Goal: Information Seeking & Learning: Learn about a topic

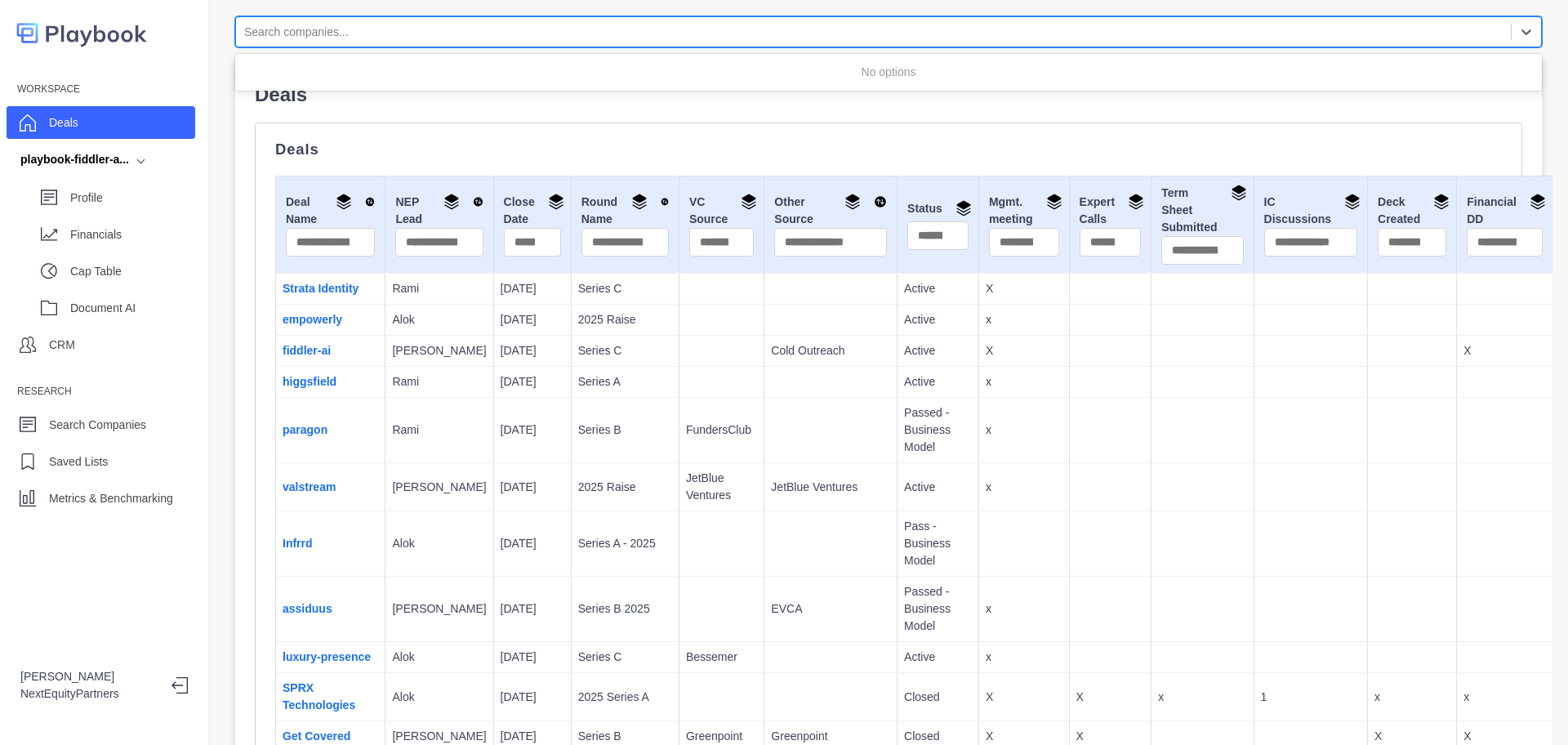
click at [371, 28] on div at bounding box center [873, 32] width 1258 height 20
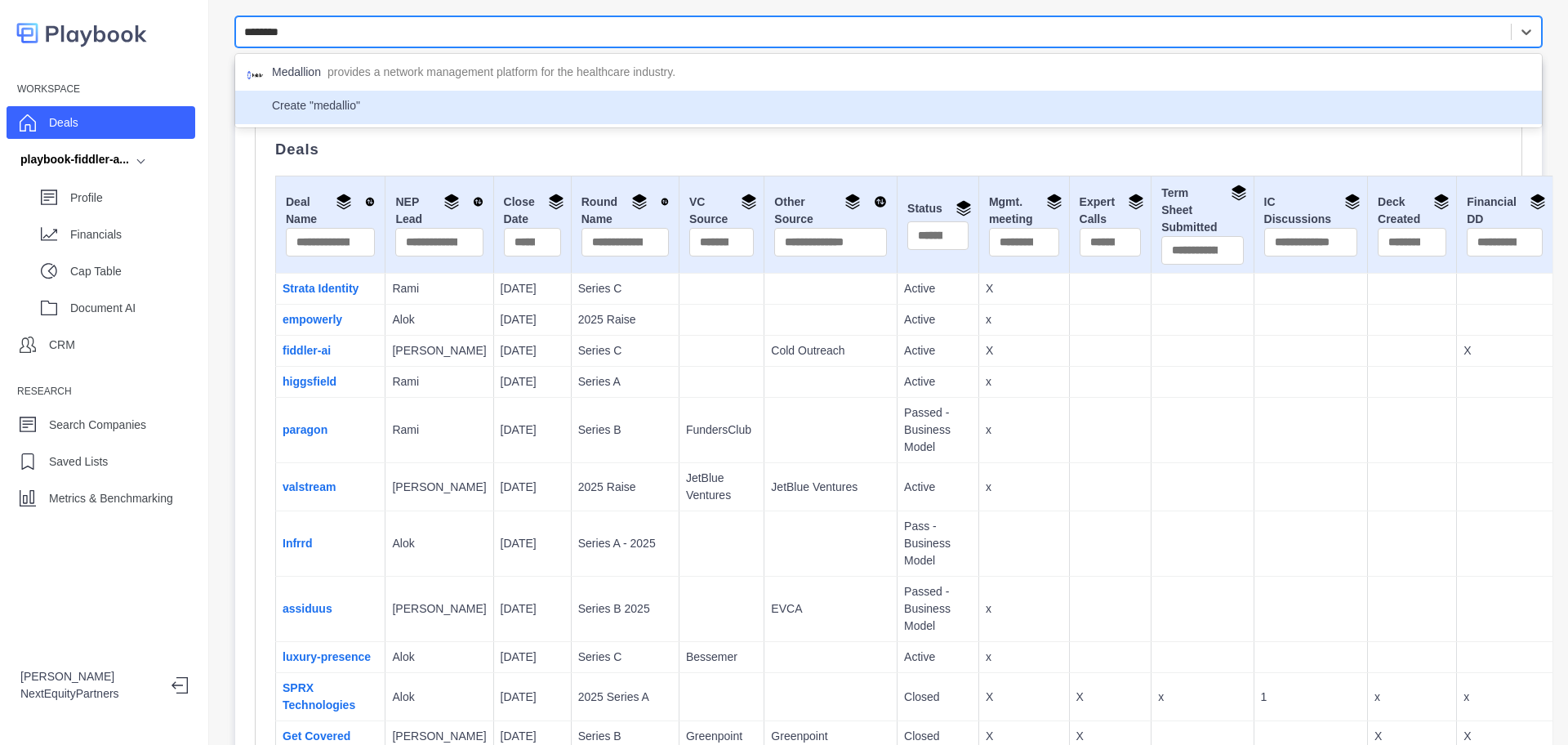
type input "********"
click at [793, 148] on p "Deals" at bounding box center [888, 150] width 1227 height 13
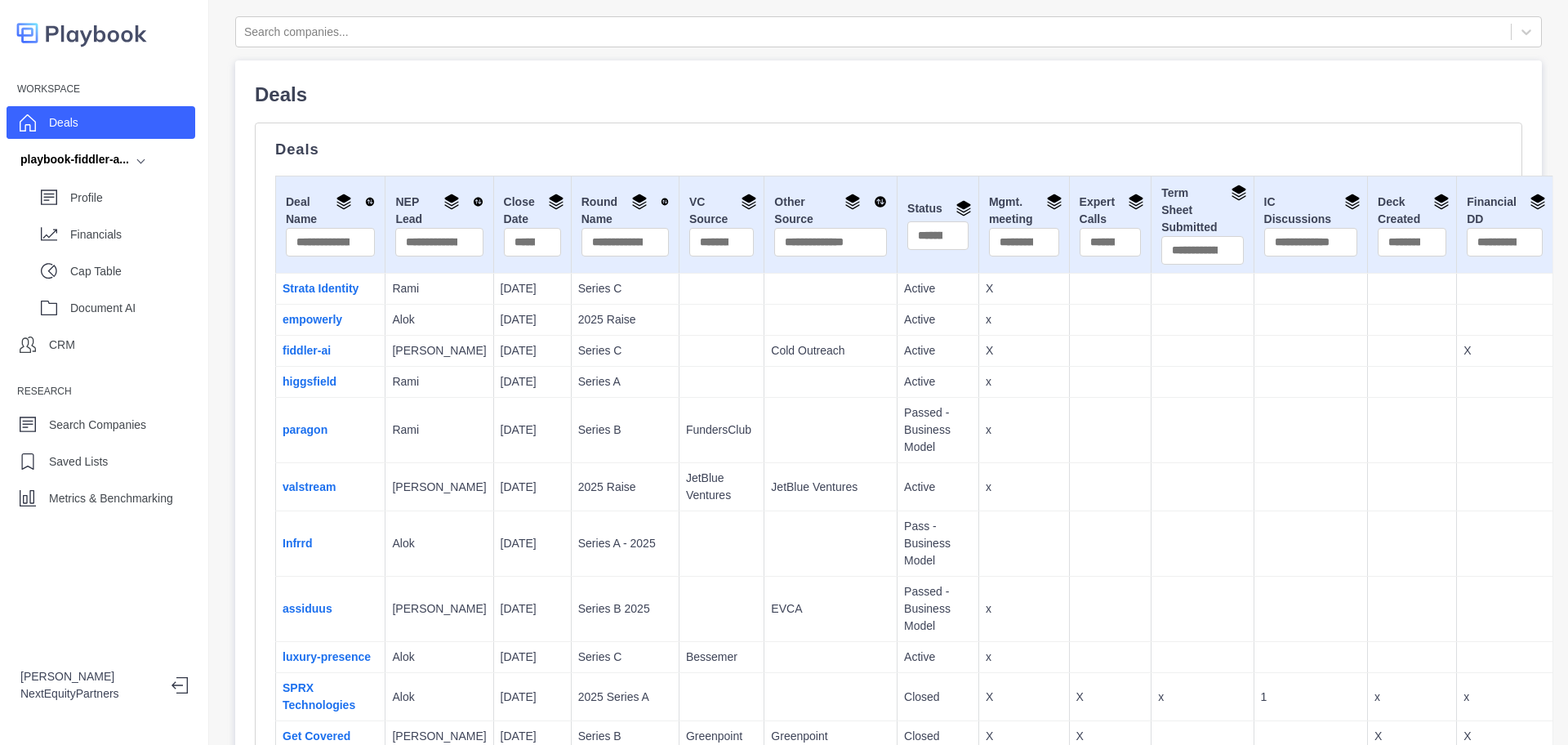
scroll to position [1238, 0]
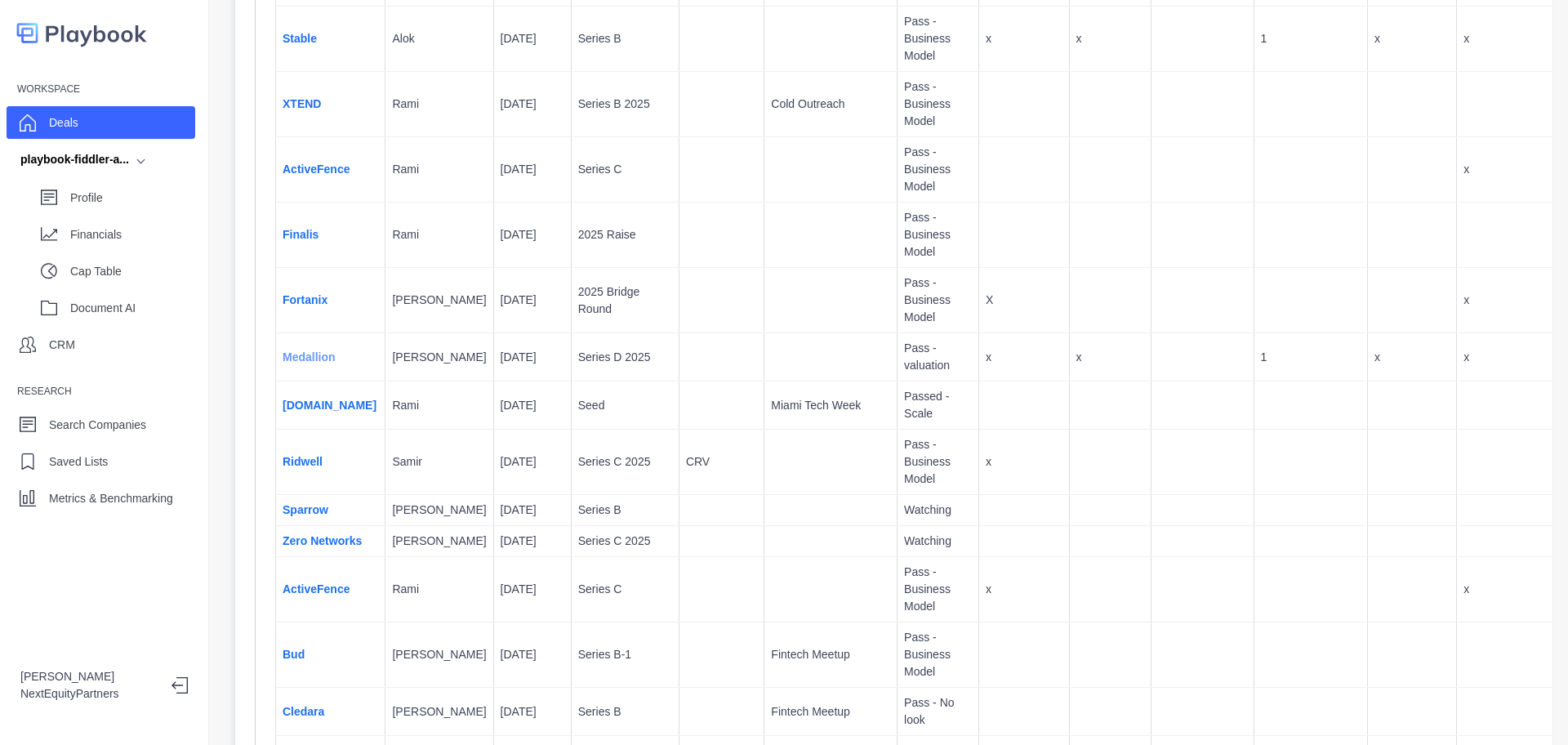
click at [290, 356] on link "Medallion" at bounding box center [309, 358] width 53 height 13
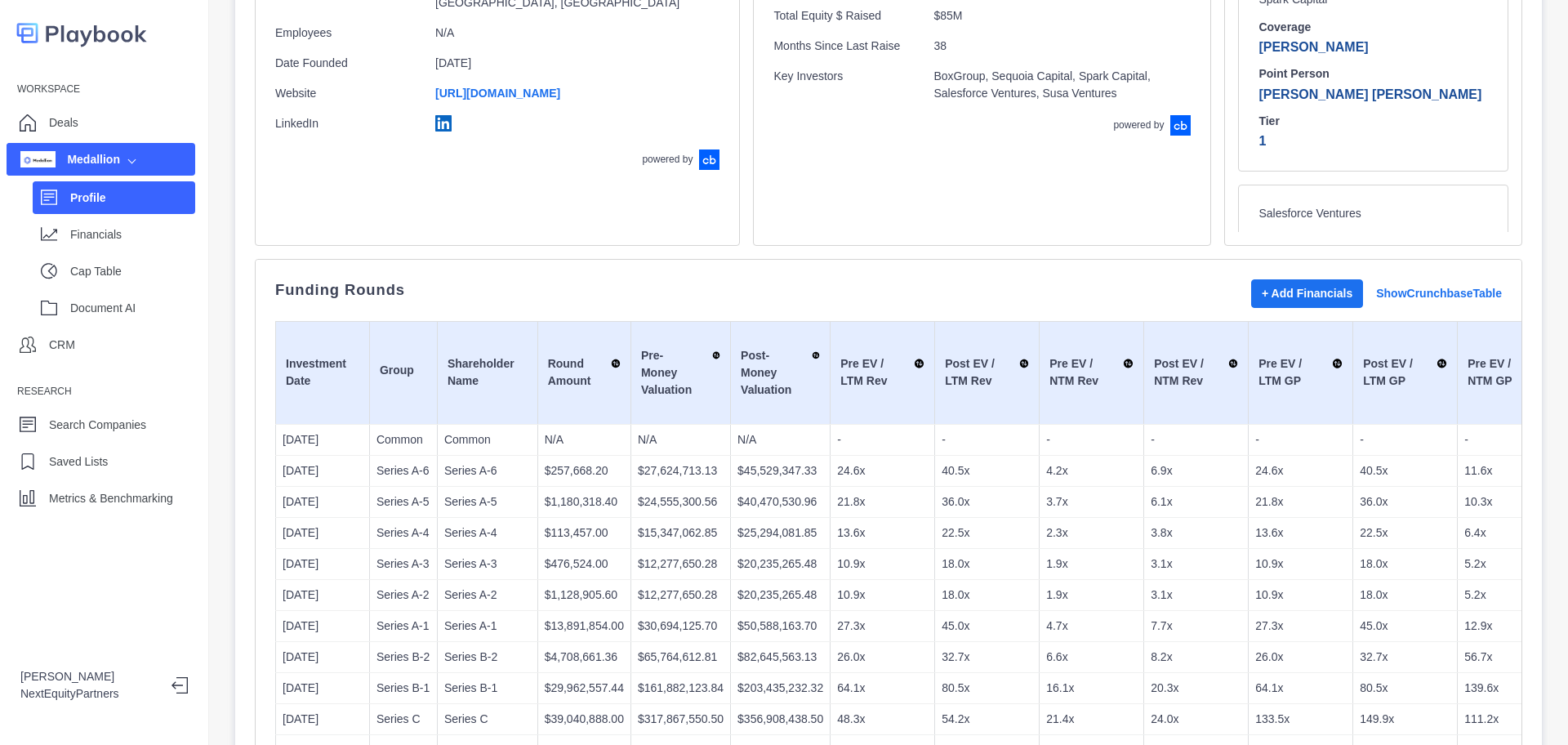
scroll to position [409, 0]
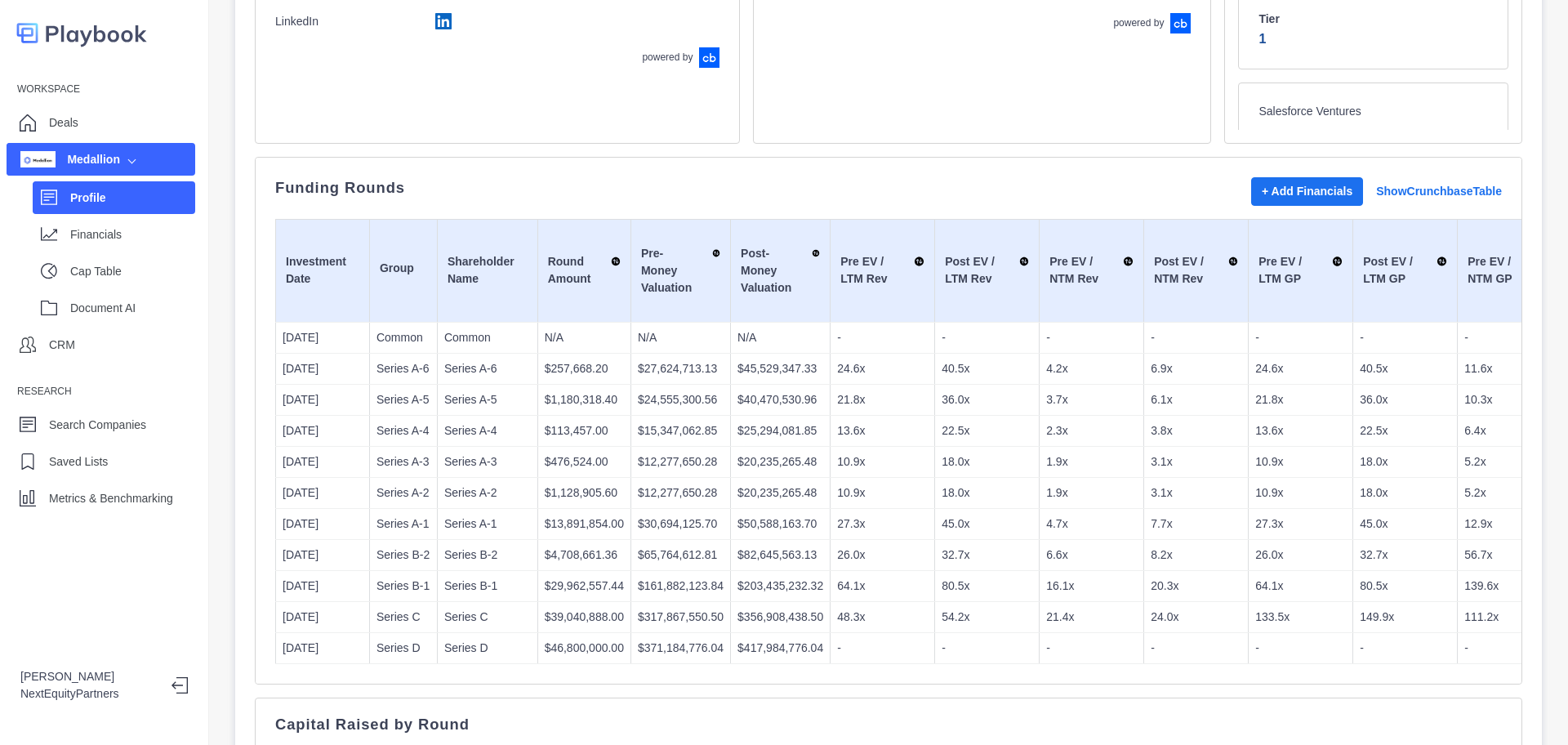
click at [772, 491] on p "$20,235,265.48" at bounding box center [780, 493] width 86 height 17
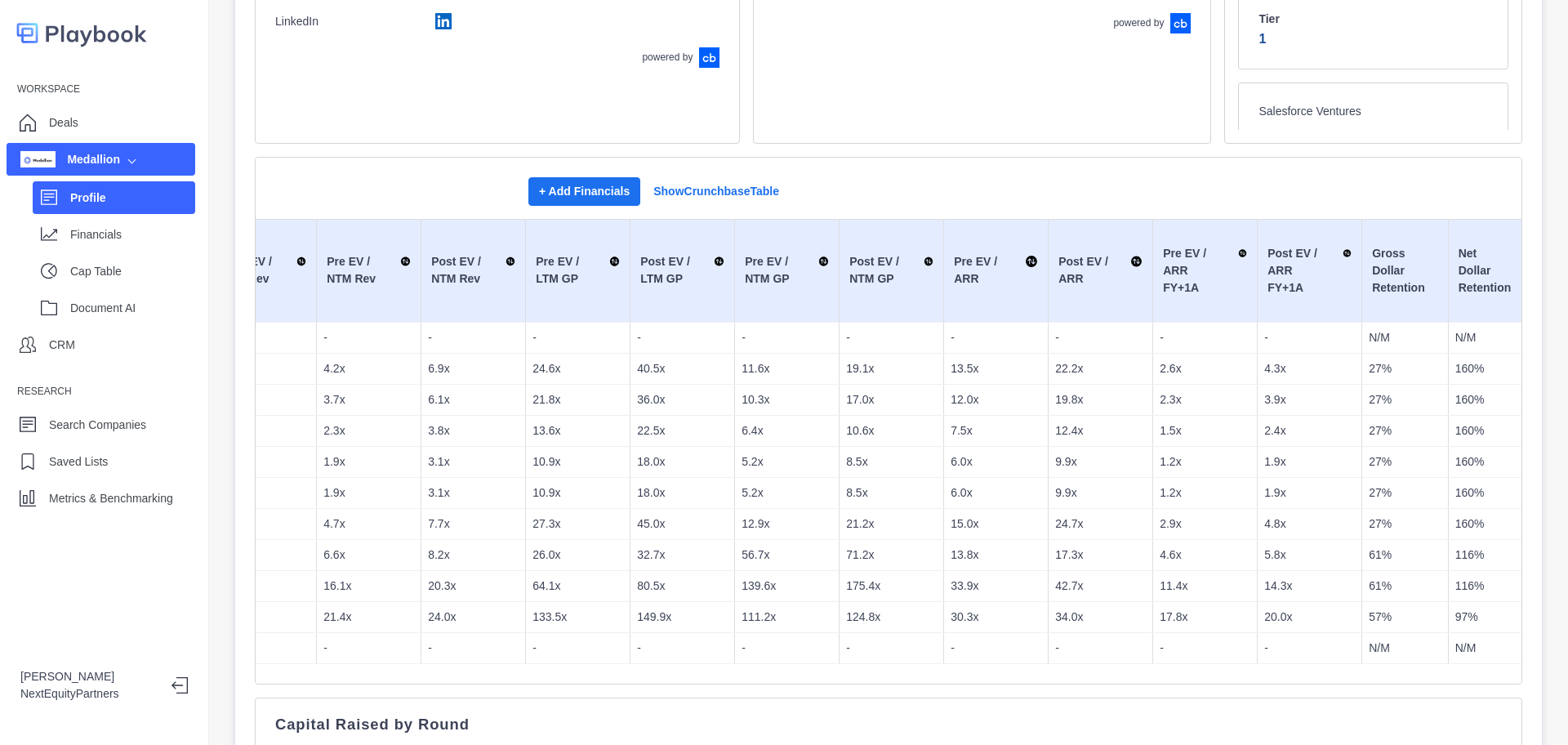
scroll to position [0, 111]
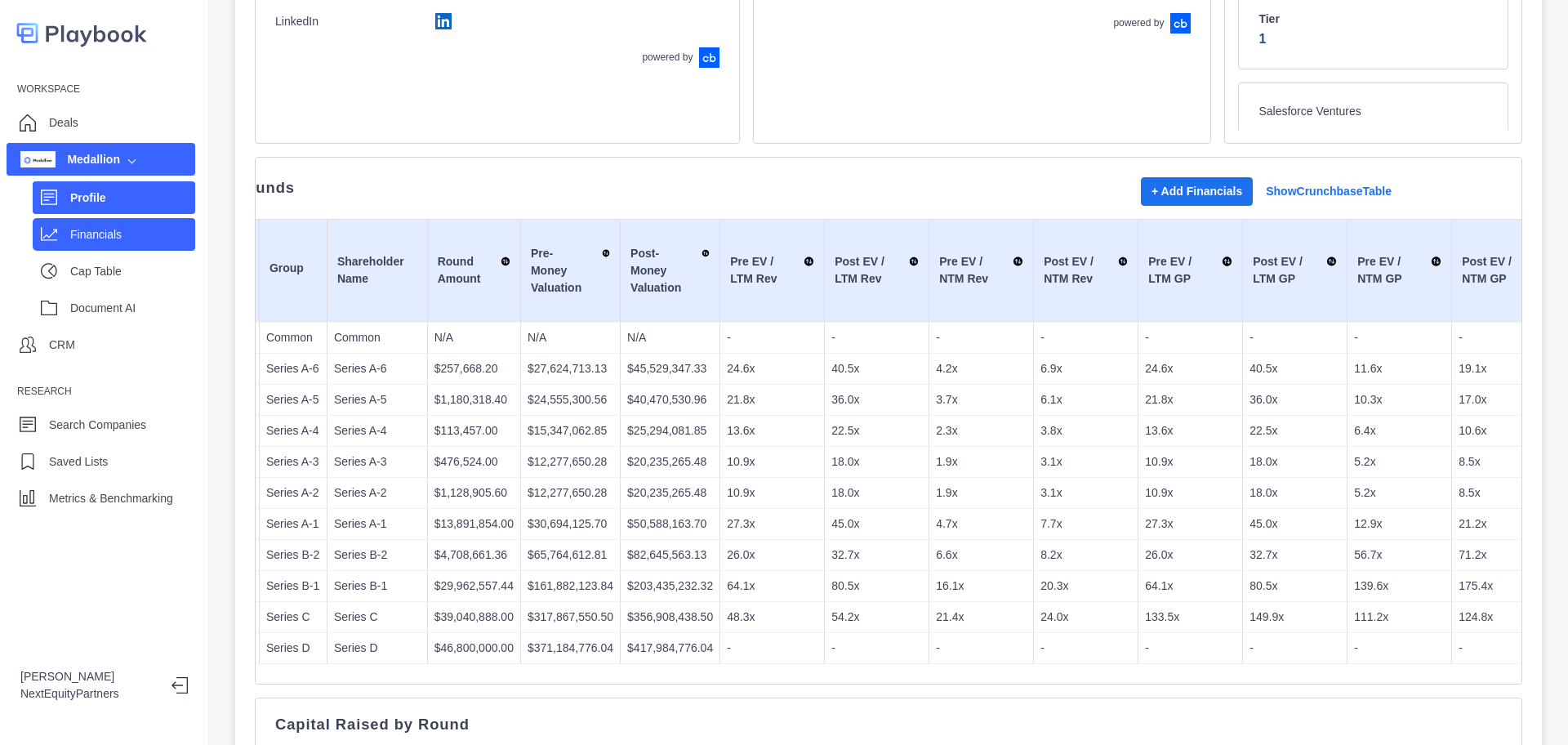
click at [150, 229] on p "Financials" at bounding box center [133, 235] width 125 height 17
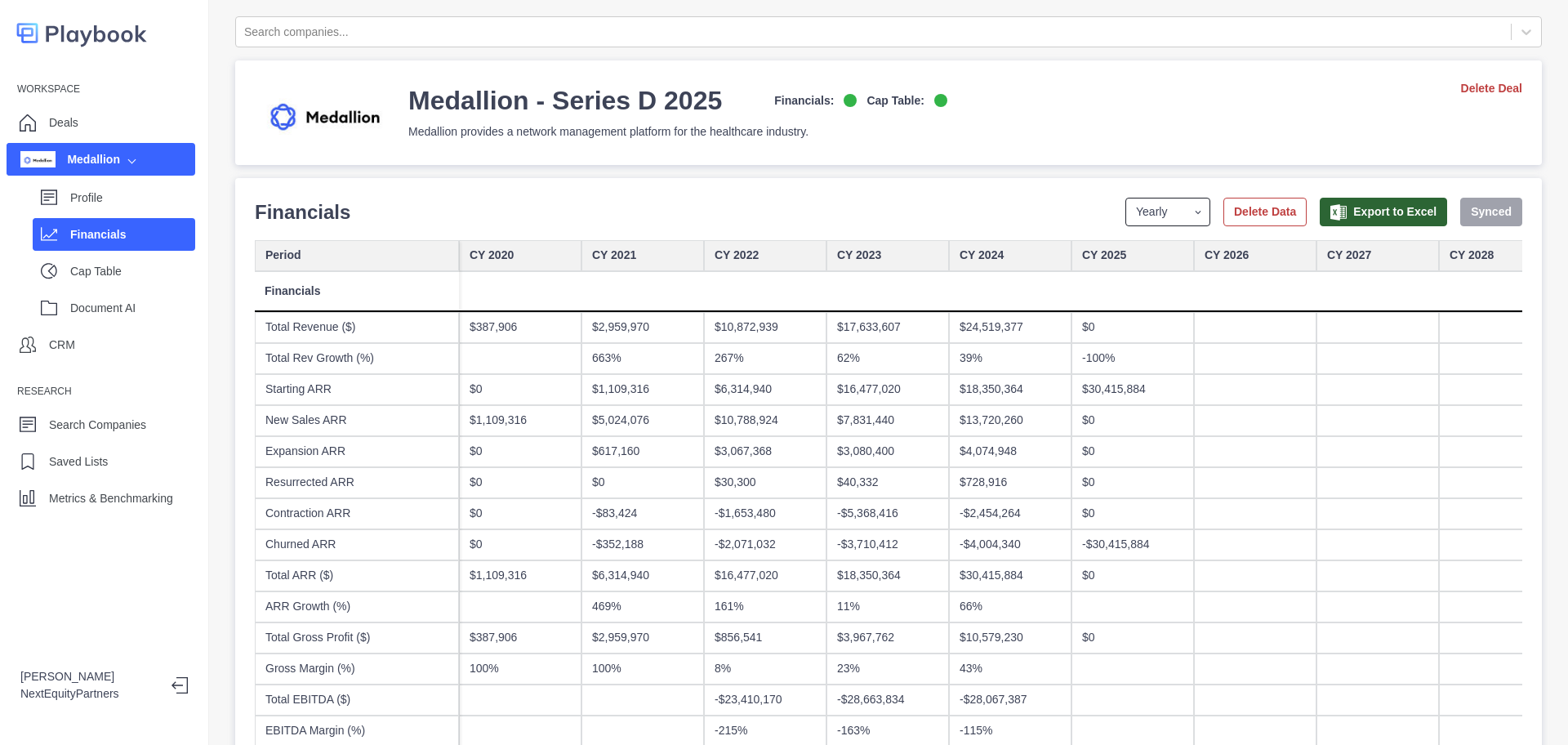
click at [1150, 223] on select "Yearly Quarterly Monthly NTM LTM" at bounding box center [1168, 212] width 85 height 29
click at [1126, 198] on select "Yearly Quarterly Monthly NTM LTM" at bounding box center [1168, 212] width 85 height 29
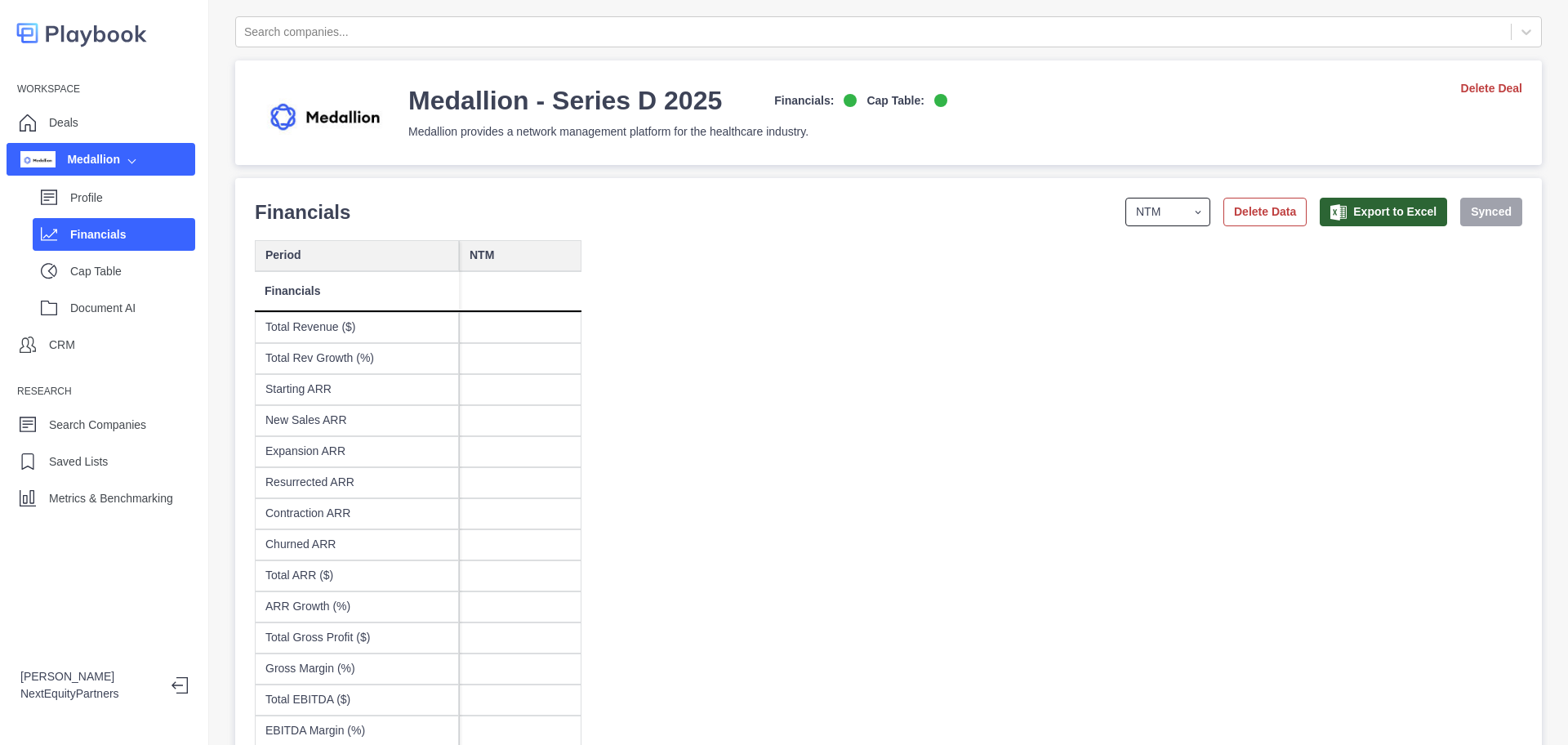
drag, startPoint x: 1138, startPoint y: 210, endPoint x: 1134, endPoint y: 219, distance: 9.8
click at [1137, 211] on select "Yearly Quarterly Monthly NTM LTM" at bounding box center [1168, 212] width 85 height 29
select select "monthly"
click at [1126, 198] on select "Yearly Quarterly Monthly NTM LTM" at bounding box center [1168, 212] width 85 height 29
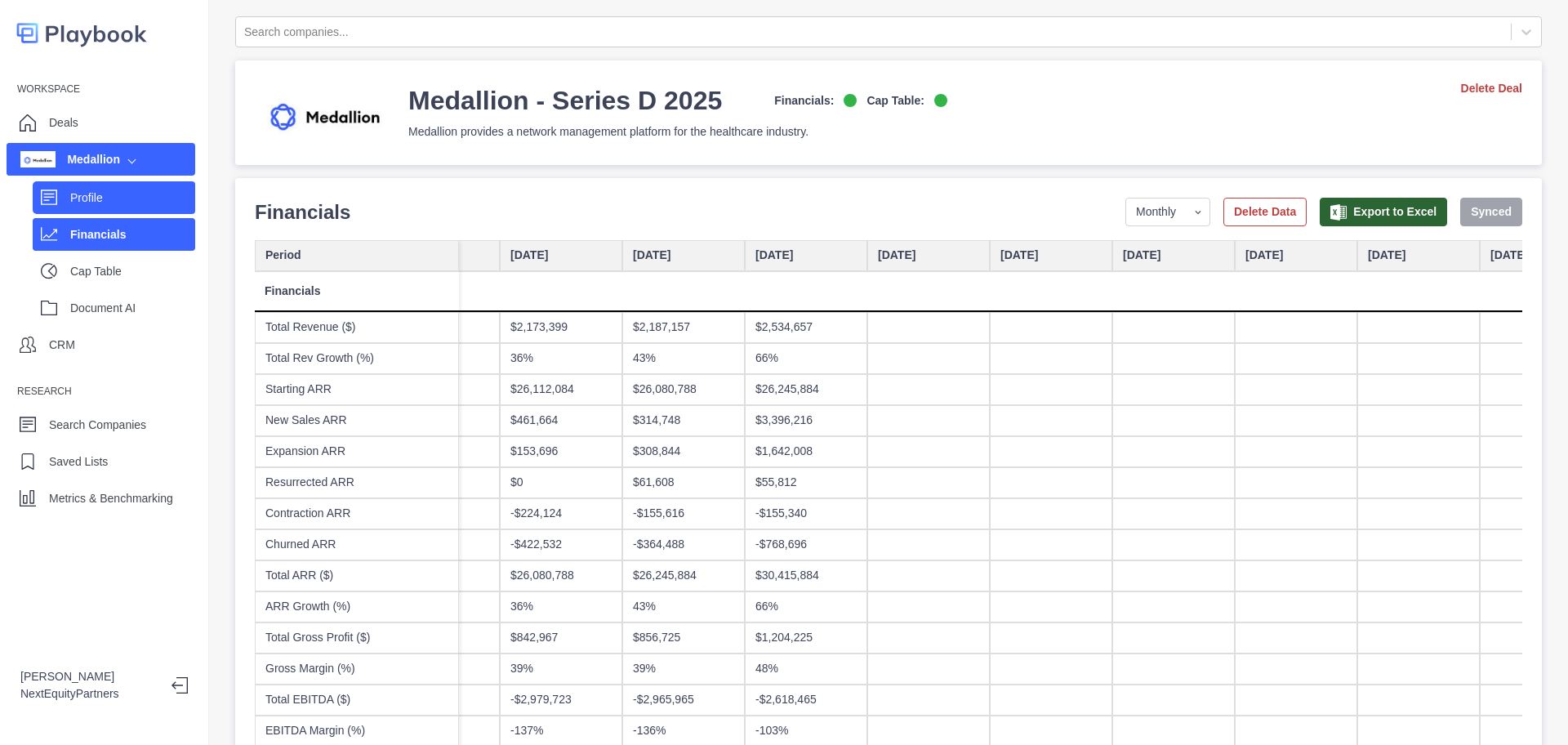
click at [112, 203] on p "Profile" at bounding box center [133, 198] width 125 height 17
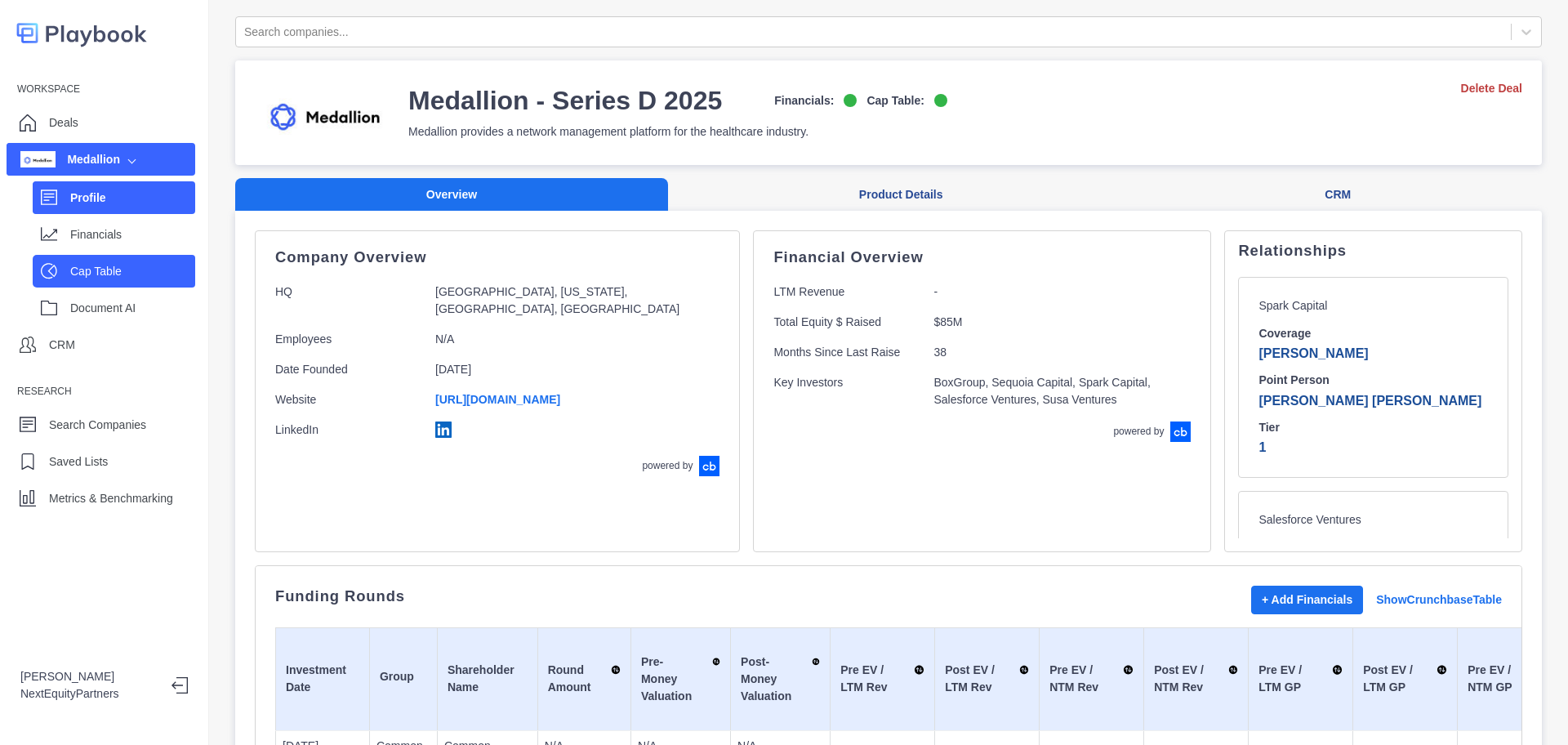
click at [108, 276] on p "Cap Table" at bounding box center [133, 272] width 125 height 17
select select "SHARE_HOLDER_TYPE_COMMON"
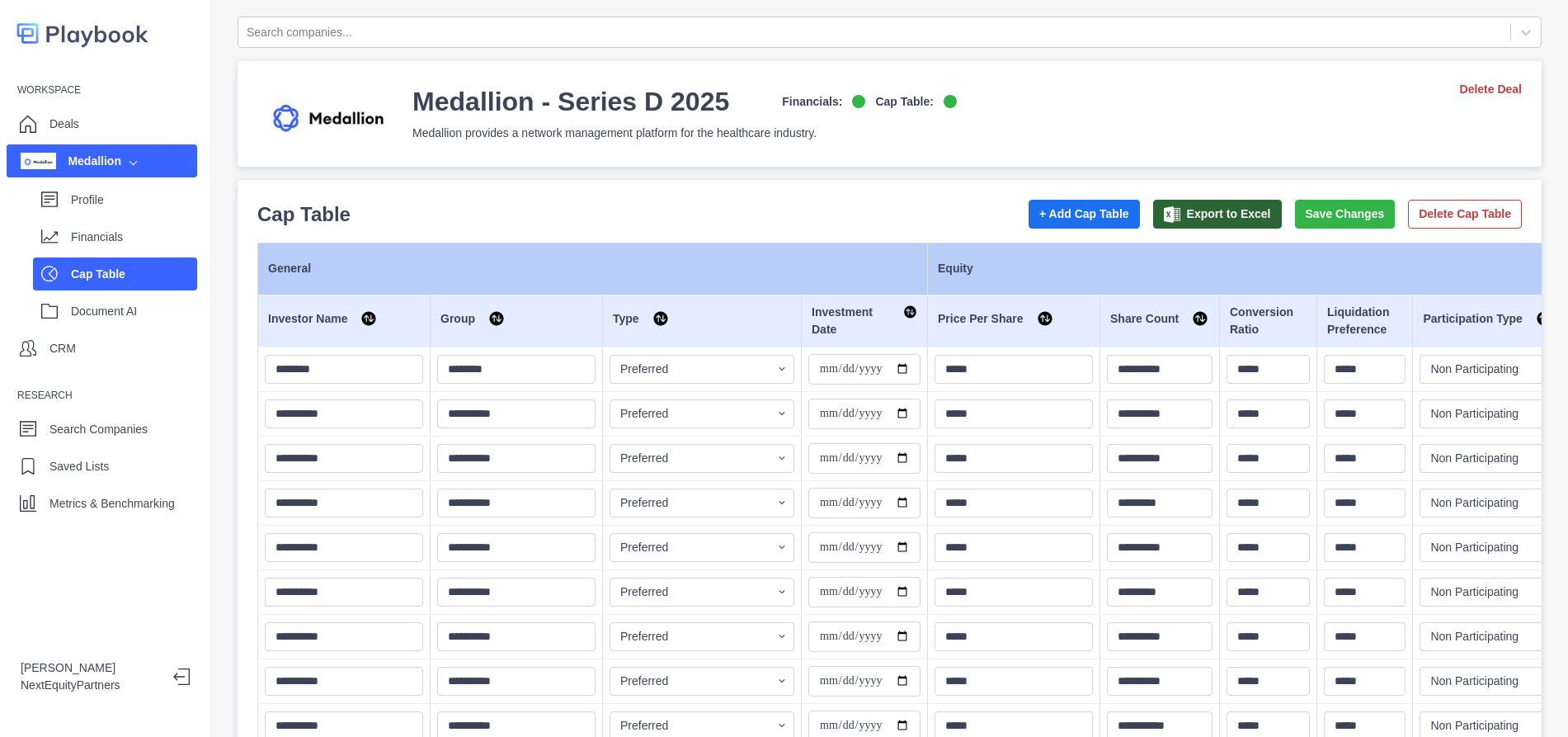
scroll to position [239, 0]
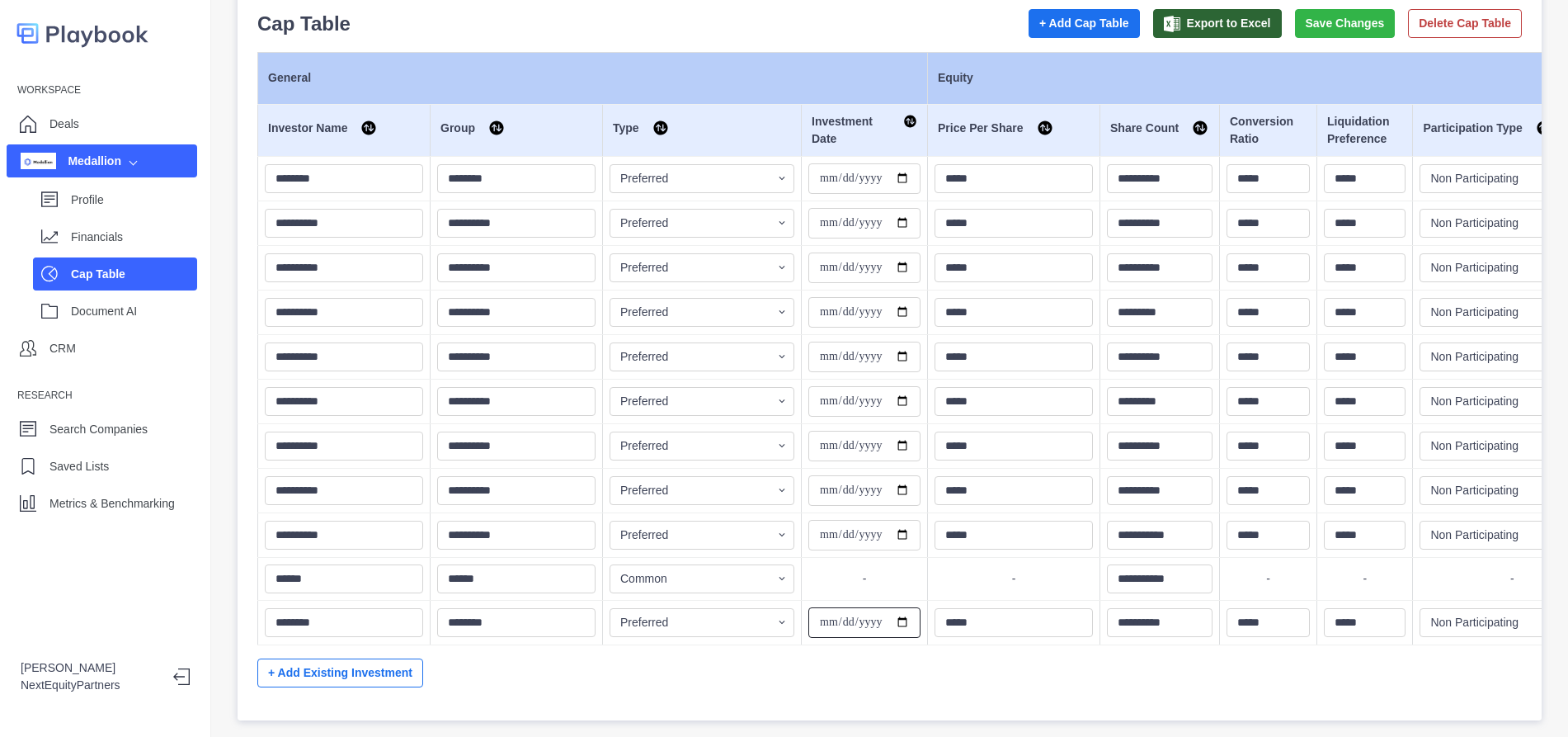
drag, startPoint x: 824, startPoint y: 586, endPoint x: 843, endPoint y: 525, distance: 63.9
click at [824, 607] on input "**********" at bounding box center [865, 621] width 113 height 30
type input "**********"
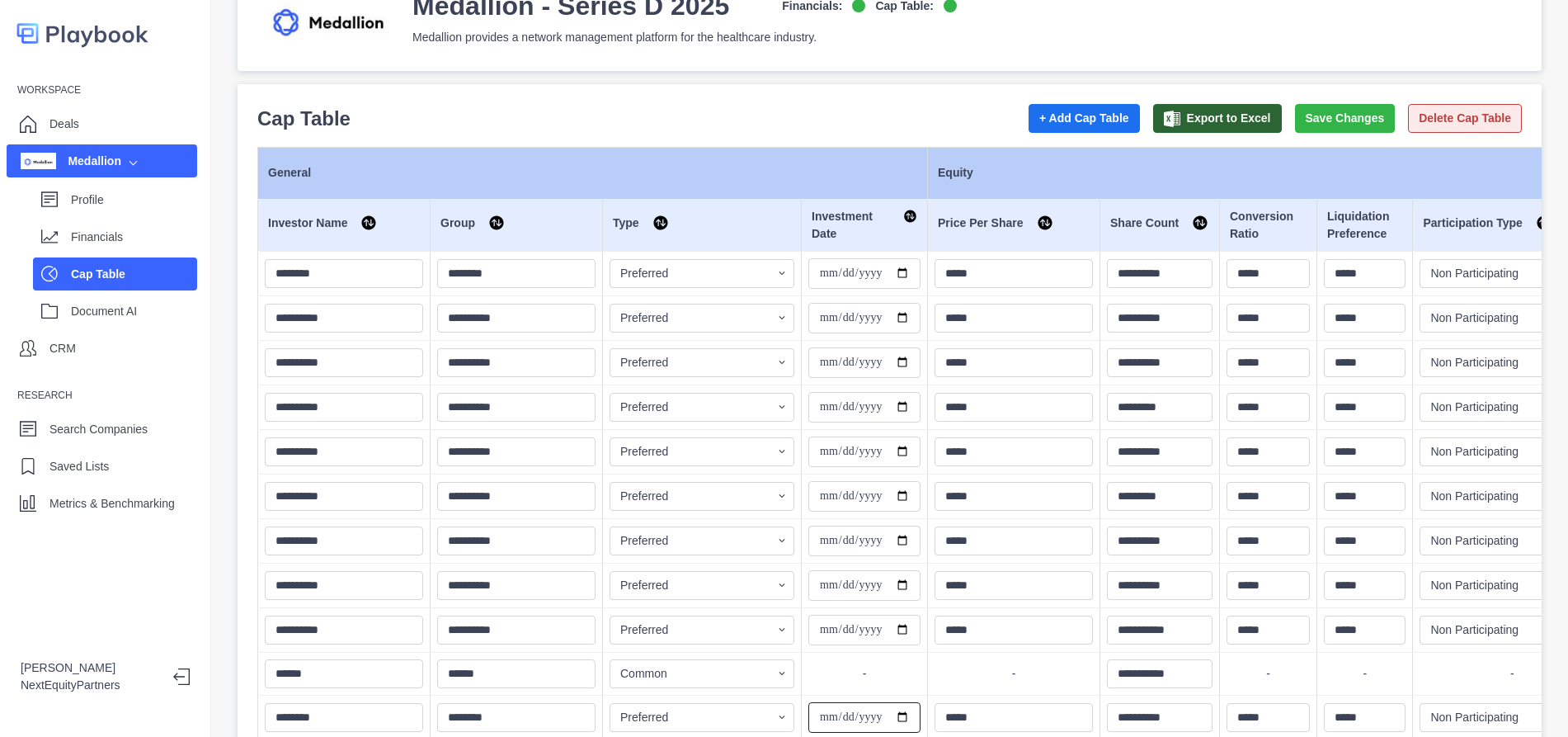
scroll to position [0, 0]
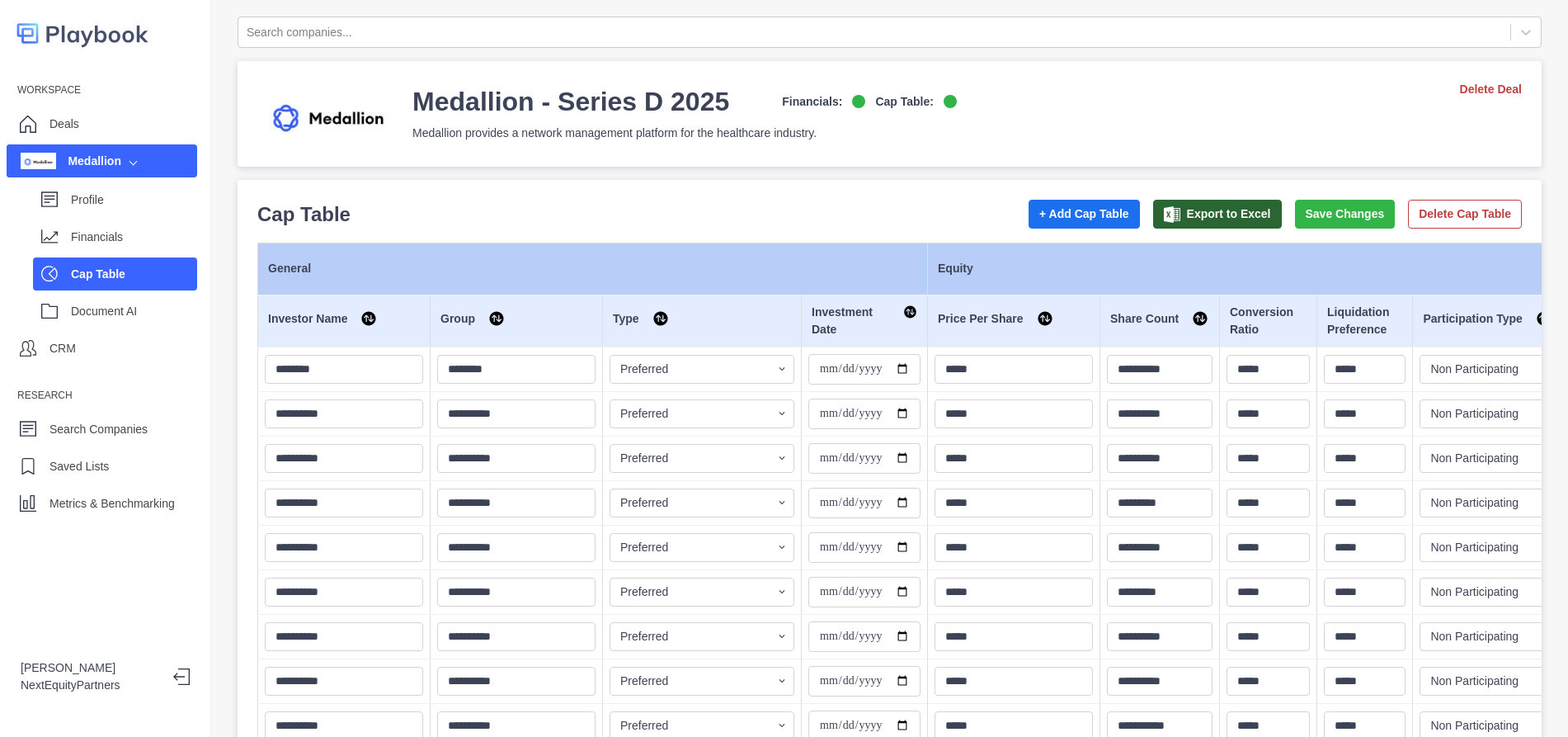
click at [1295, 212] on button "Save Changes" at bounding box center [1346, 215] width 101 height 29
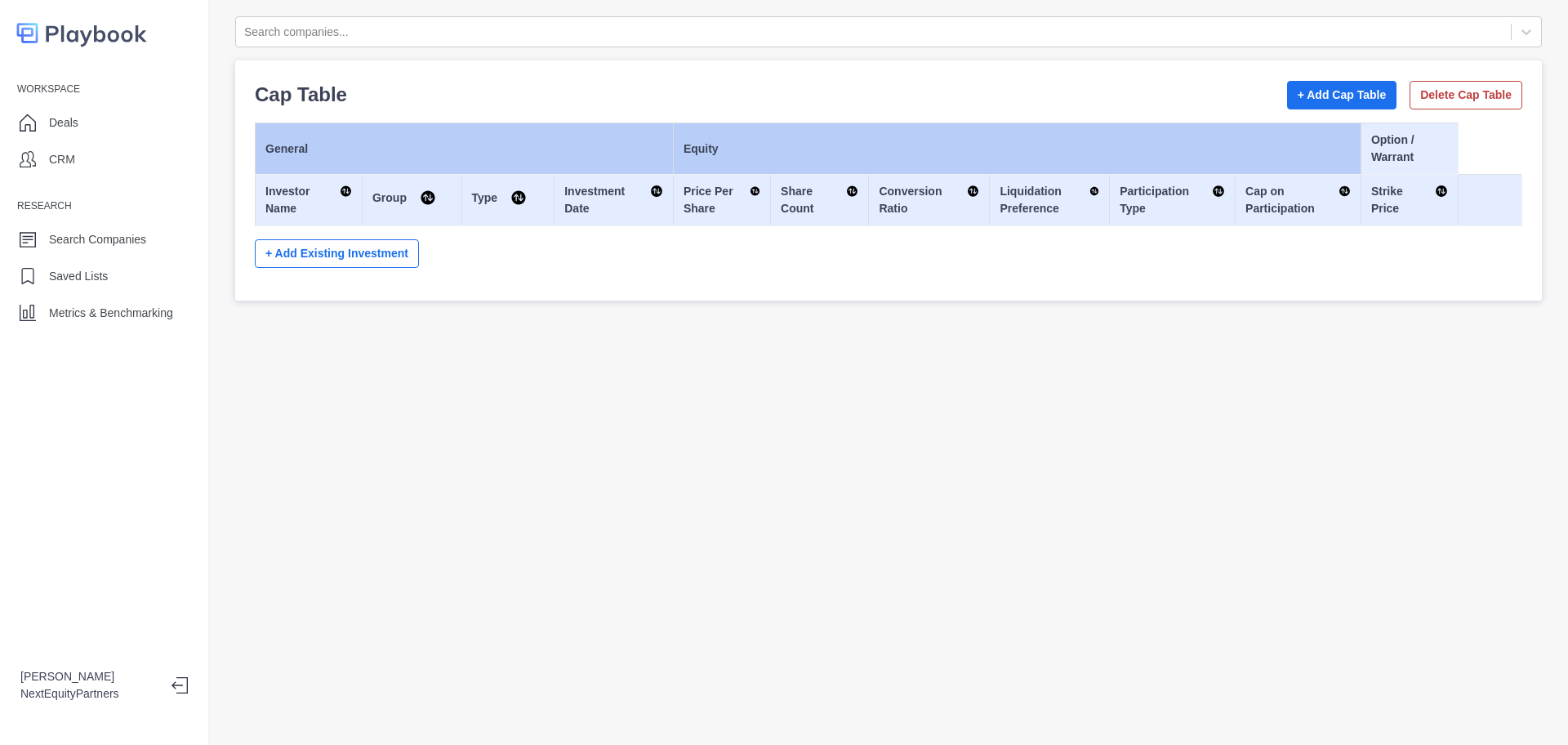
select select "SHARE_HOLDER_TYPE_COMMON"
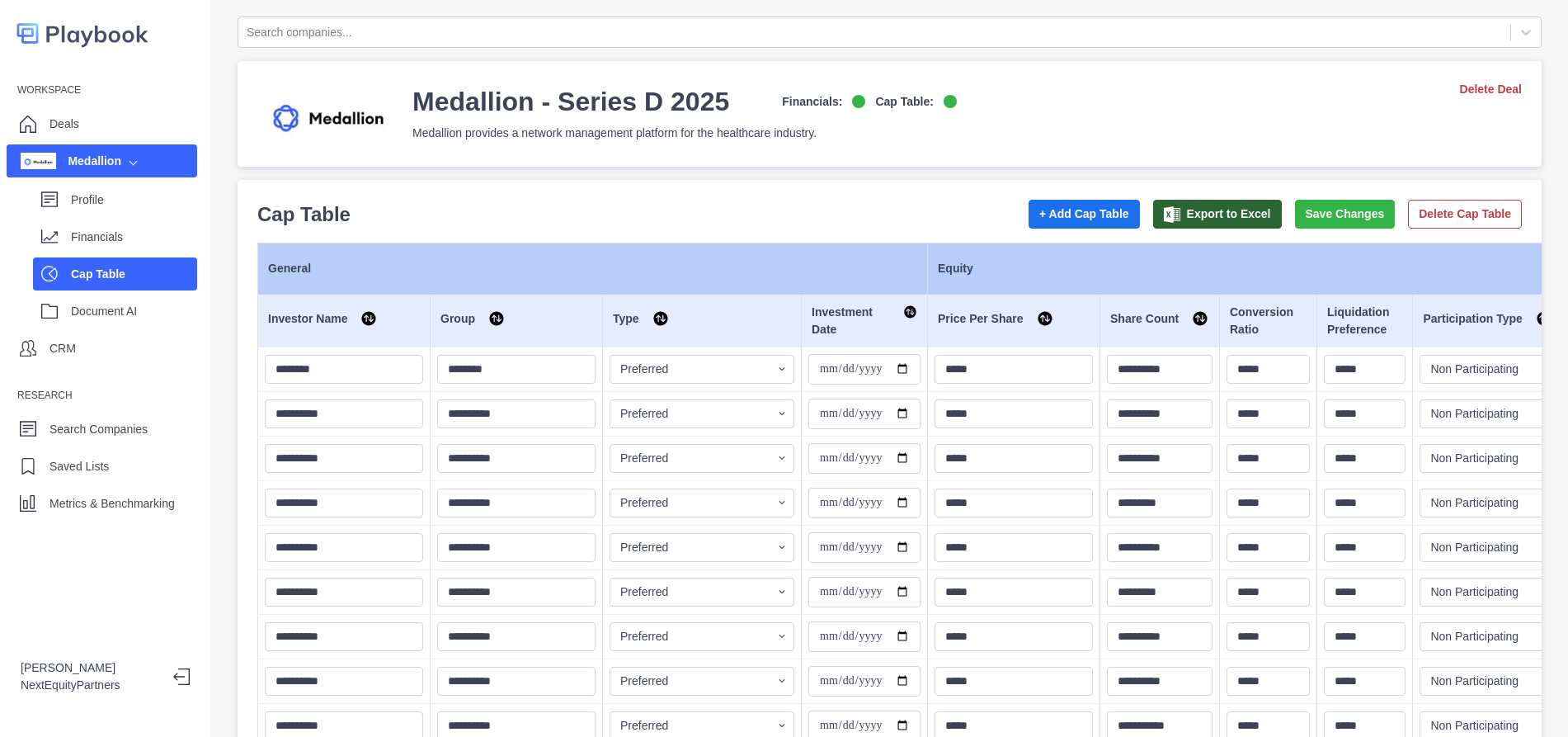
drag, startPoint x: 811, startPoint y: 224, endPoint x: 1475, endPoint y: 304, distance: 668.8
click at [853, 219] on div "Cap Table + Add Cap Table Export to Excel Save Changes Delete Cap Table" at bounding box center [889, 215] width 1265 height 30
click at [136, 118] on div "Deals" at bounding box center [102, 123] width 190 height 33
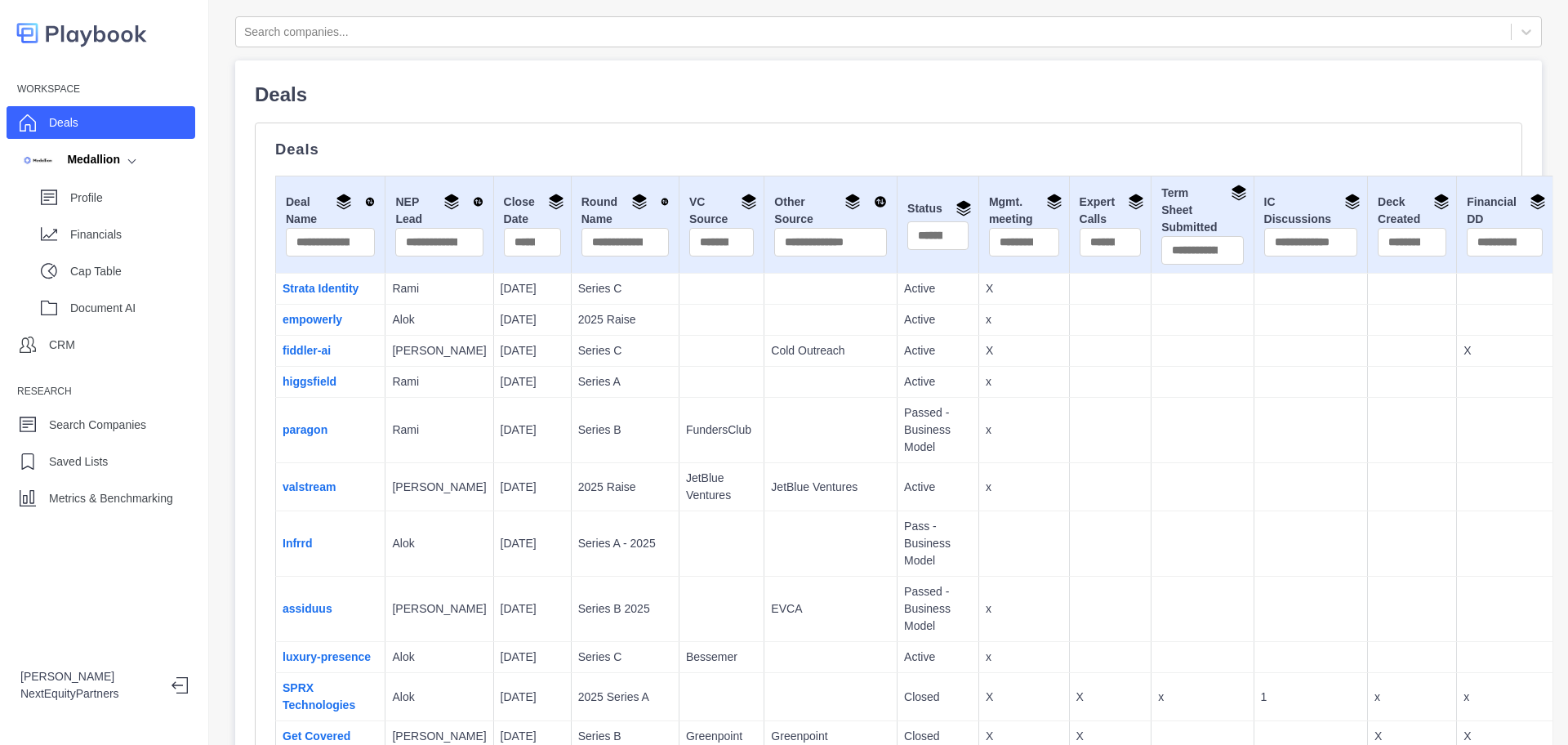
click at [844, 152] on p "Deals" at bounding box center [888, 150] width 1227 height 13
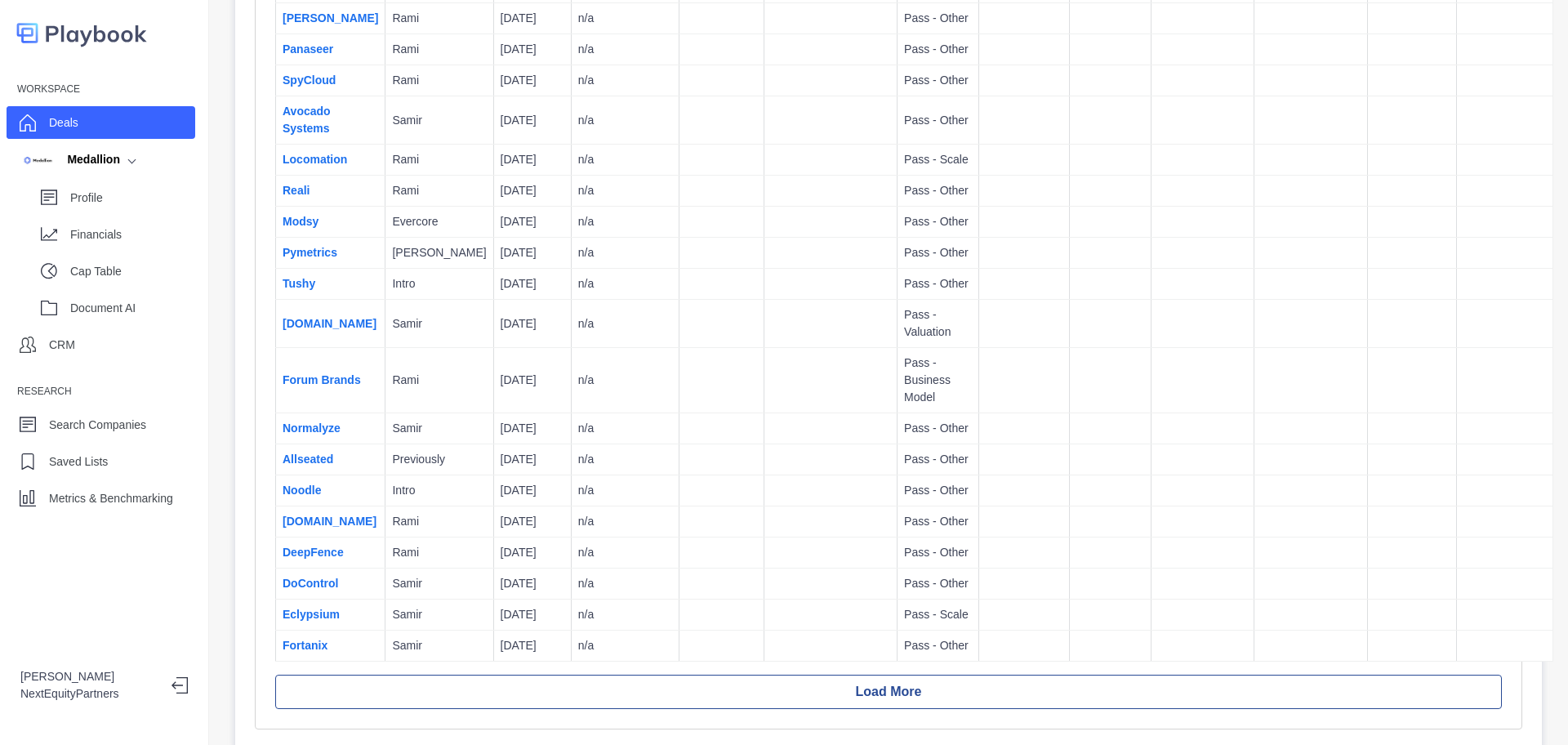
scroll to position [1182, 0]
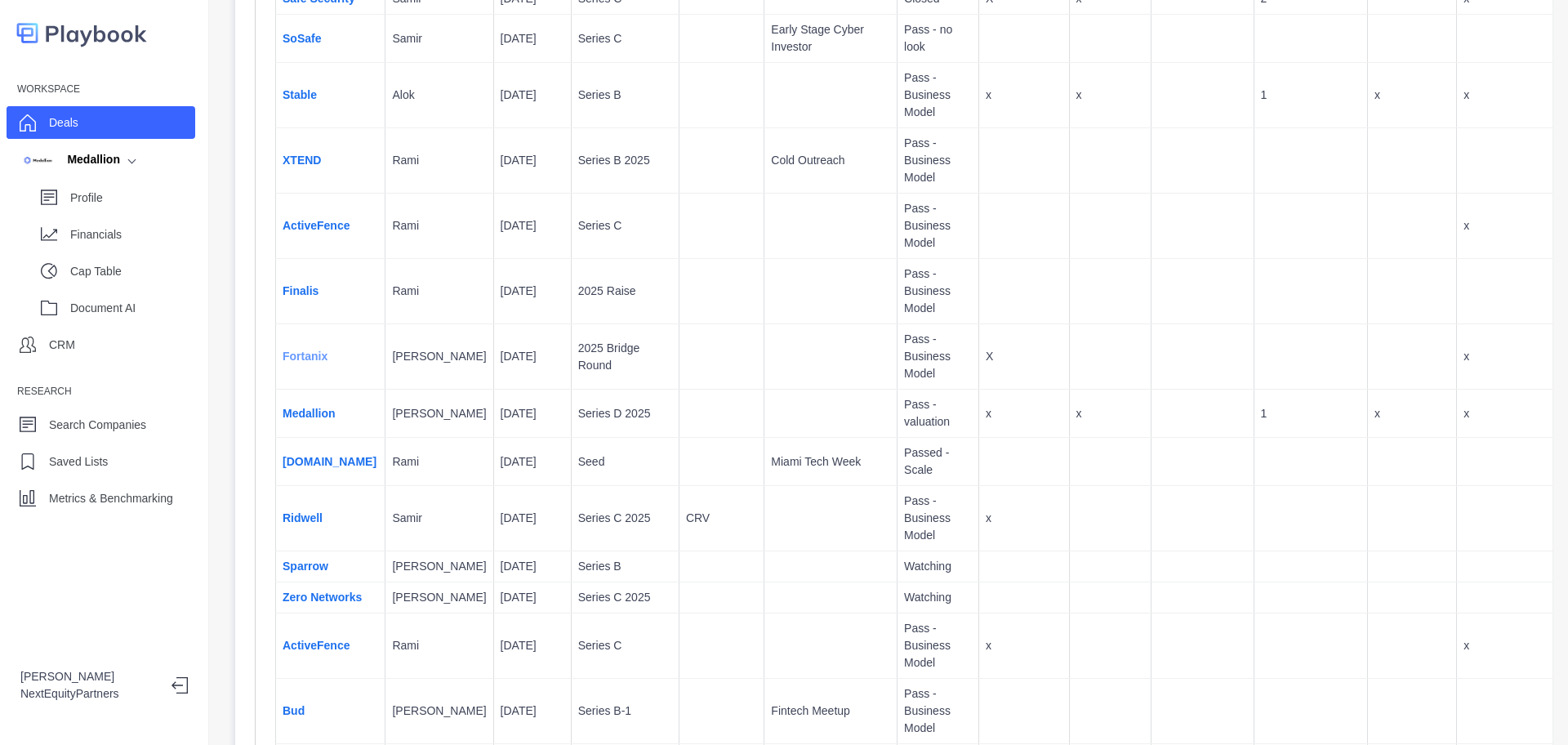
click at [309, 351] on link "Fortanix" at bounding box center [305, 357] width 45 height 13
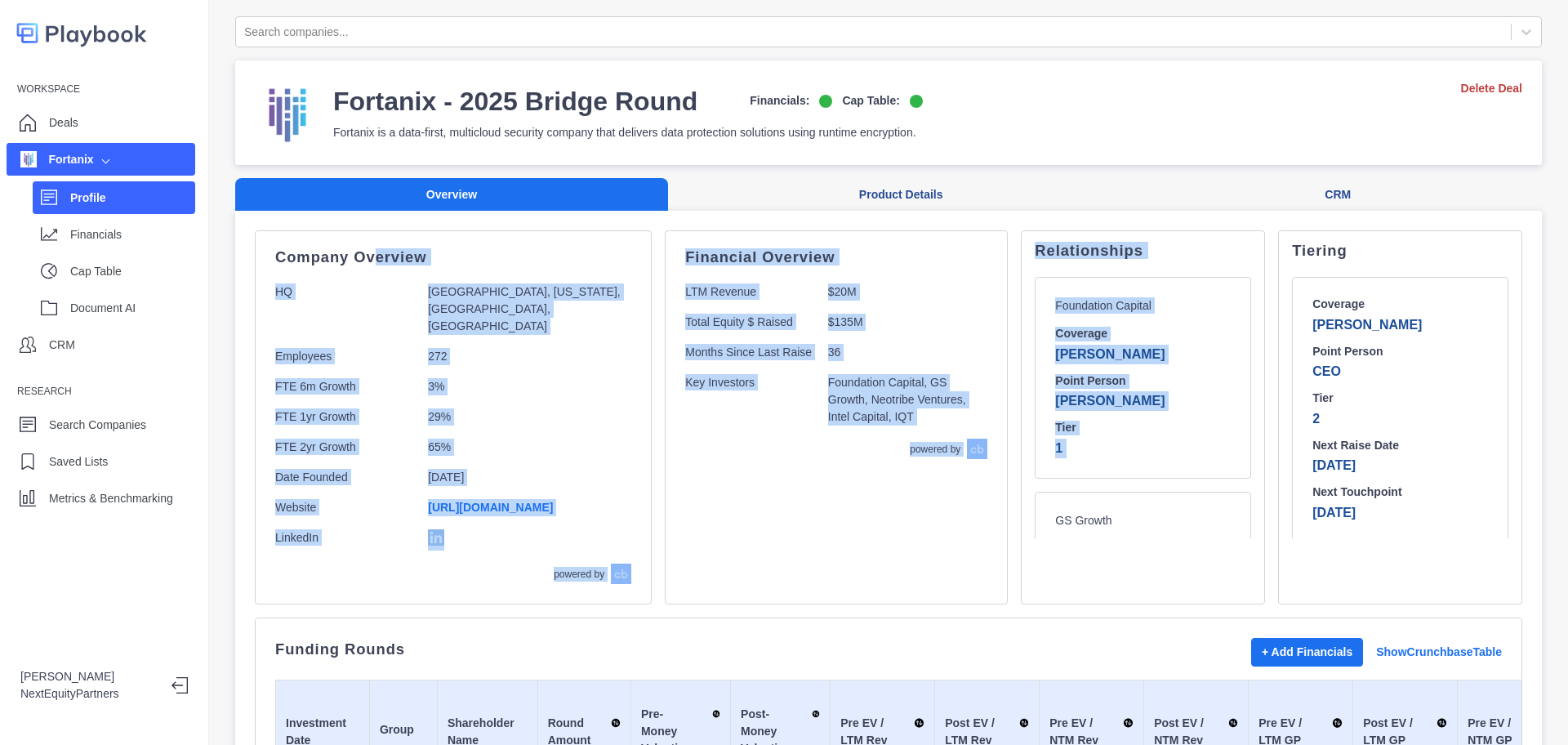
drag, startPoint x: 373, startPoint y: 269, endPoint x: 998, endPoint y: 509, distance: 669.5
click at [999, 508] on div "Company Overview HQ Mountain View, California, United States, North America Emp…" at bounding box center [888, 417] width 1268 height 374
click at [1035, 518] on div "GS Growth Coverage Samir Point Person Nikita Parekh Tier 2" at bounding box center [1143, 603] width 216 height 221
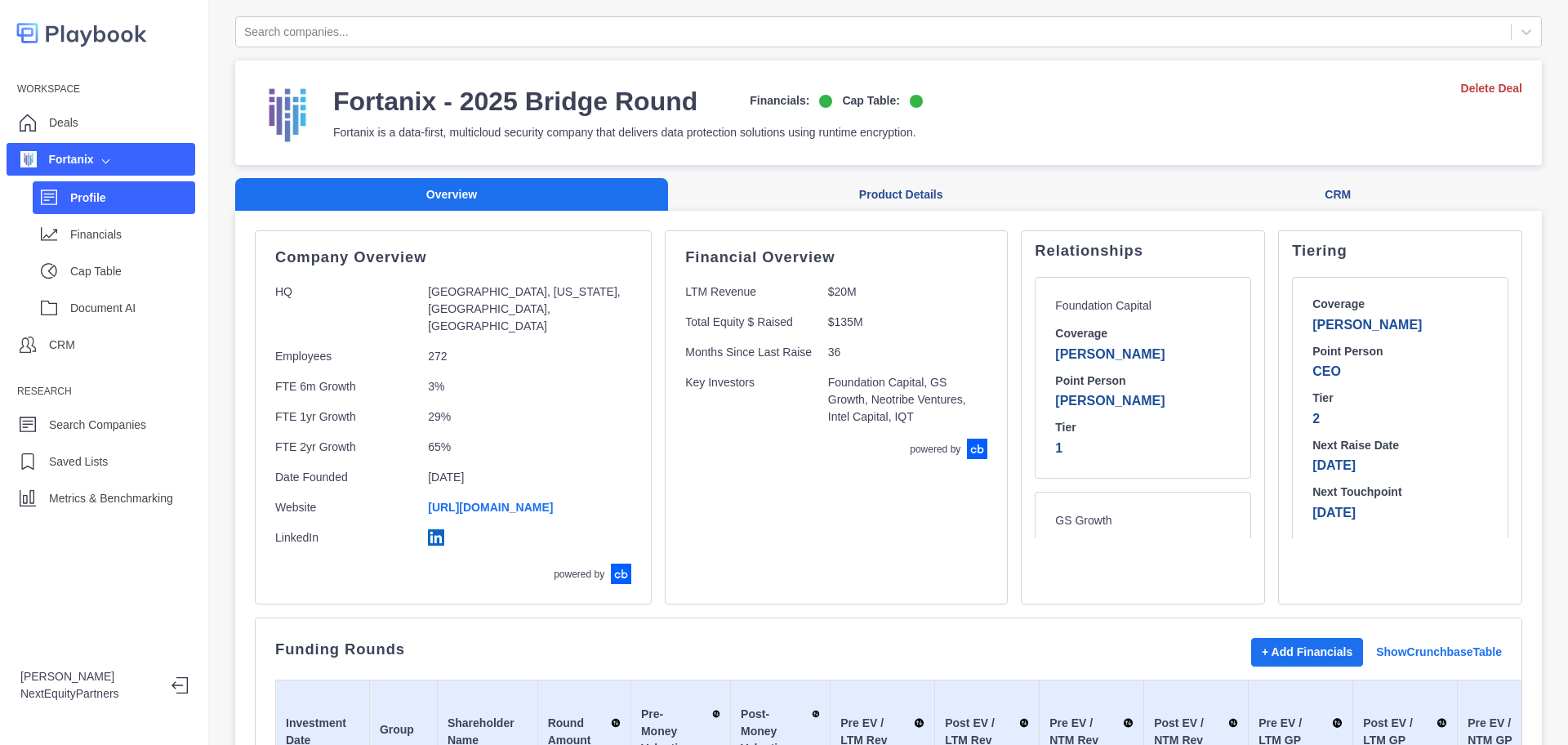
click at [535, 469] on p "Jul 2016" at bounding box center [530, 478] width 204 height 17
click at [105, 264] on p "Cap Table" at bounding box center [133, 272] width 125 height 17
select select "SHARE_HOLDER_TYPE_COMMON"
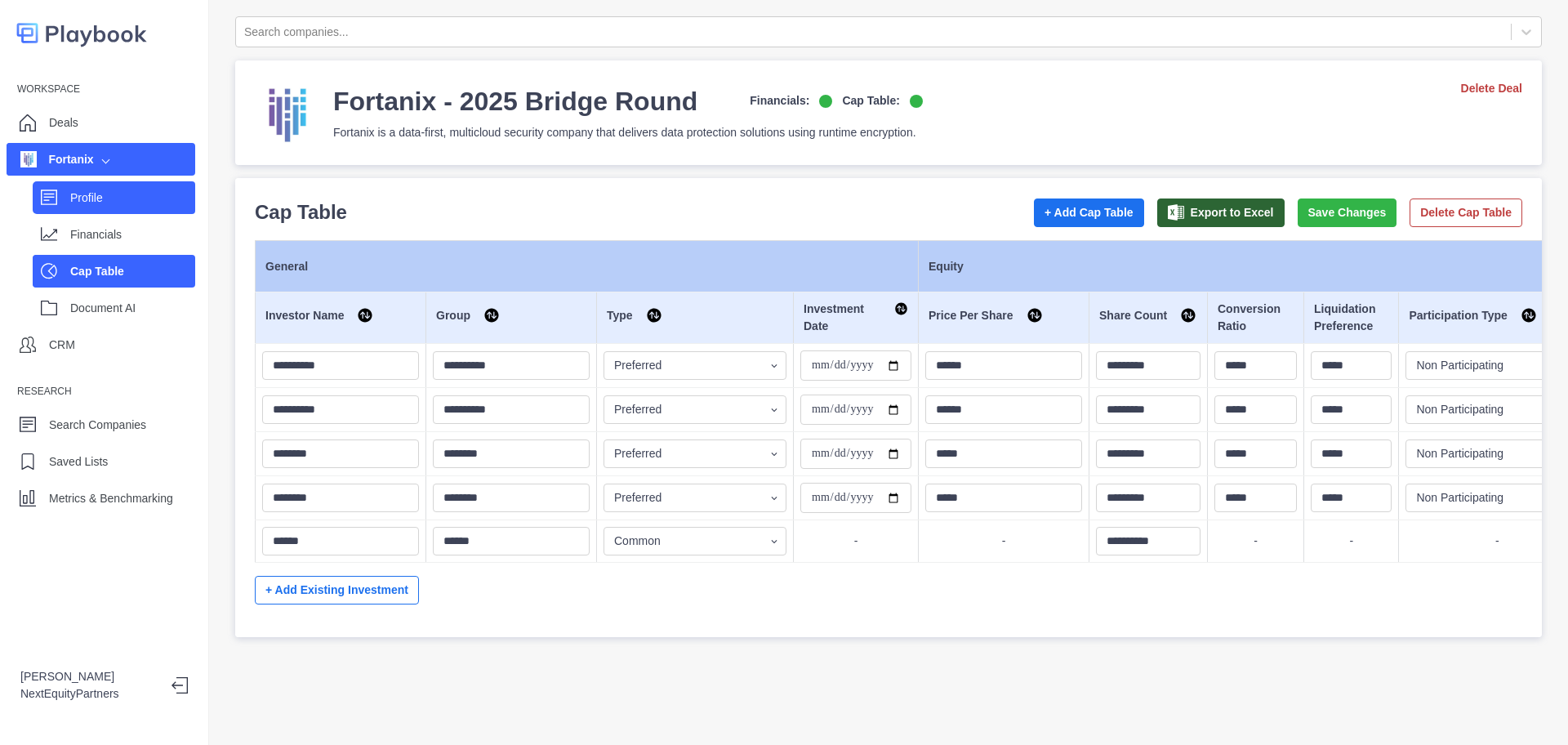
click at [159, 195] on p "Profile" at bounding box center [133, 198] width 125 height 17
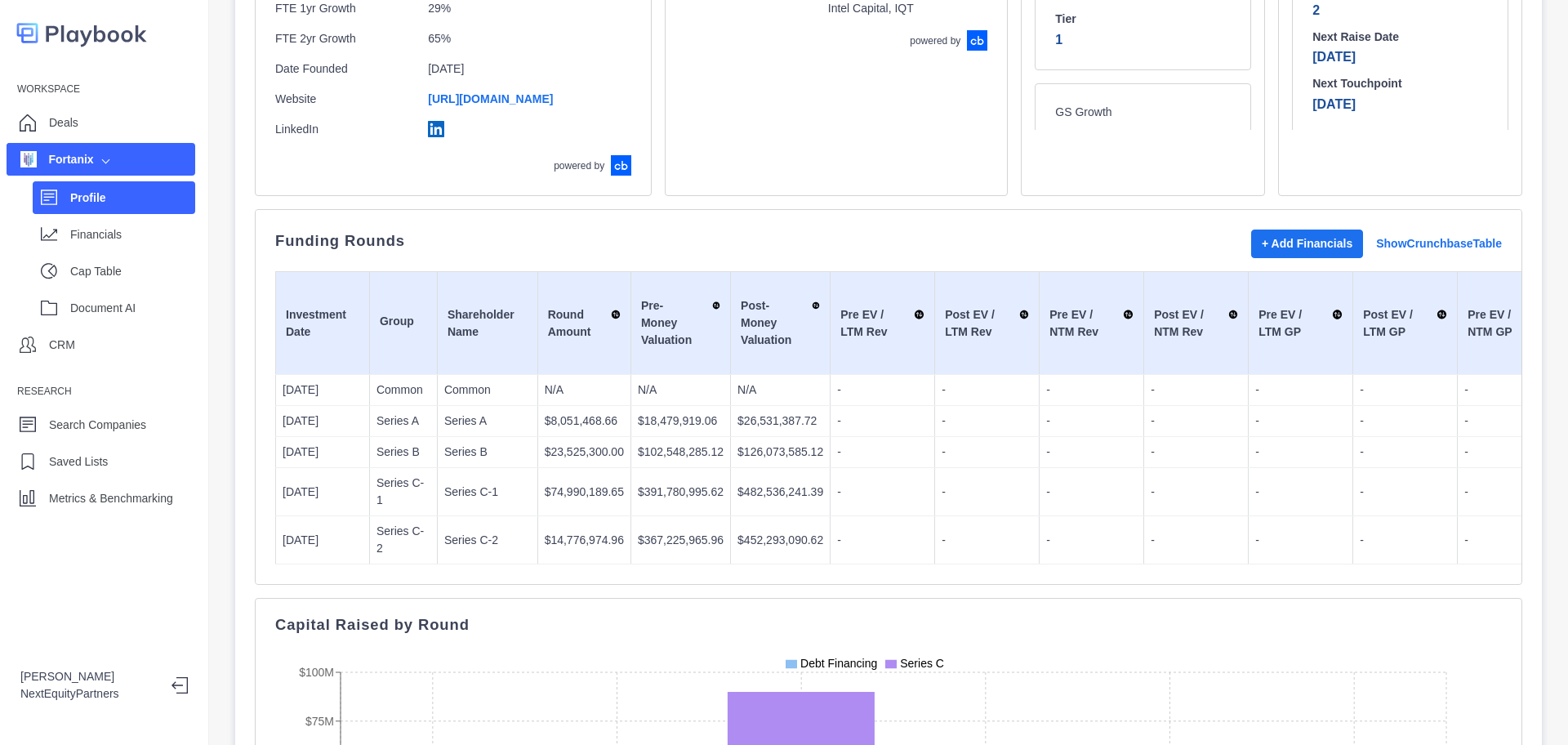
scroll to position [307, 0]
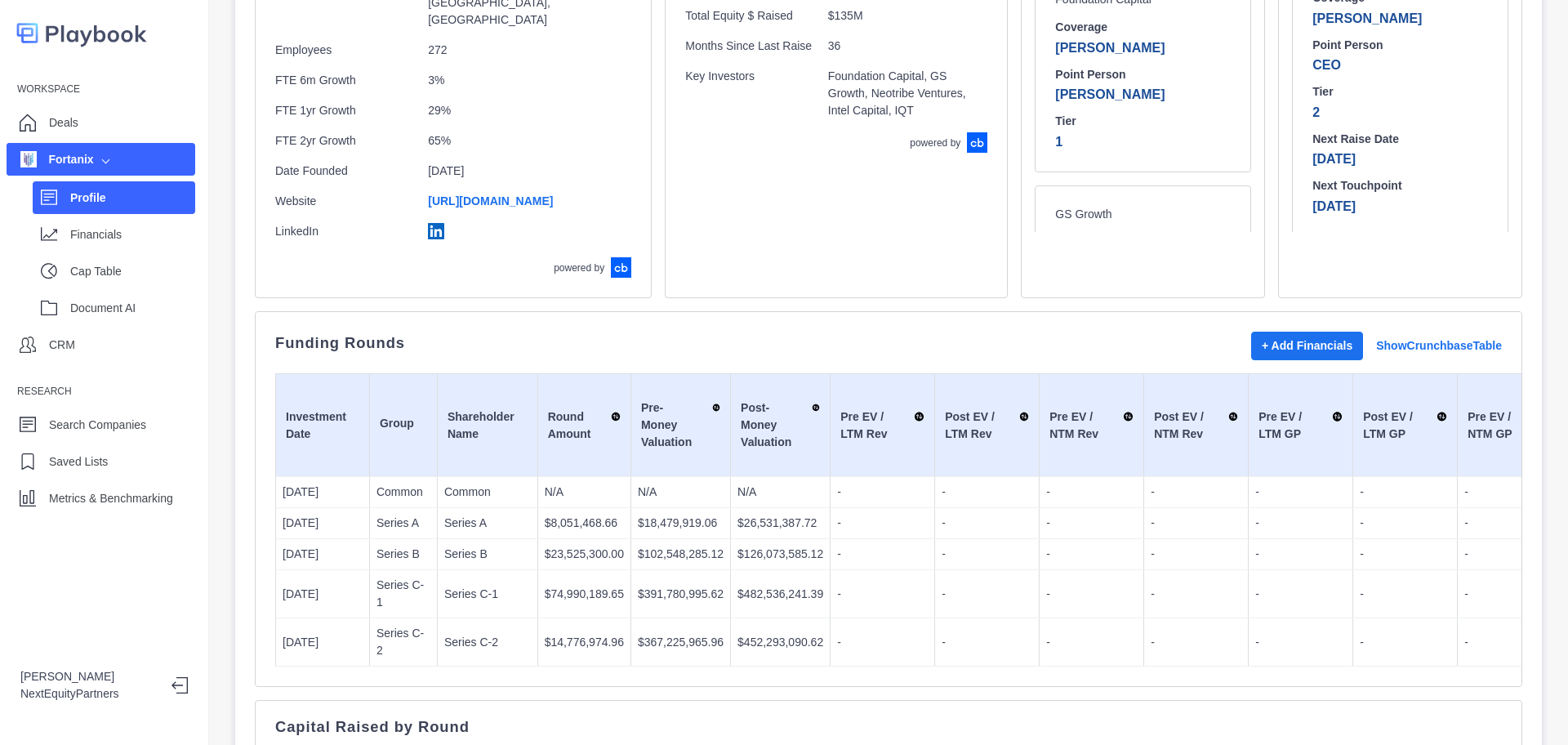
drag, startPoint x: 821, startPoint y: 567, endPoint x: 824, endPoint y: 516, distance: 51.1
click at [837, 585] on p "-" at bounding box center [883, 594] width 90 height 17
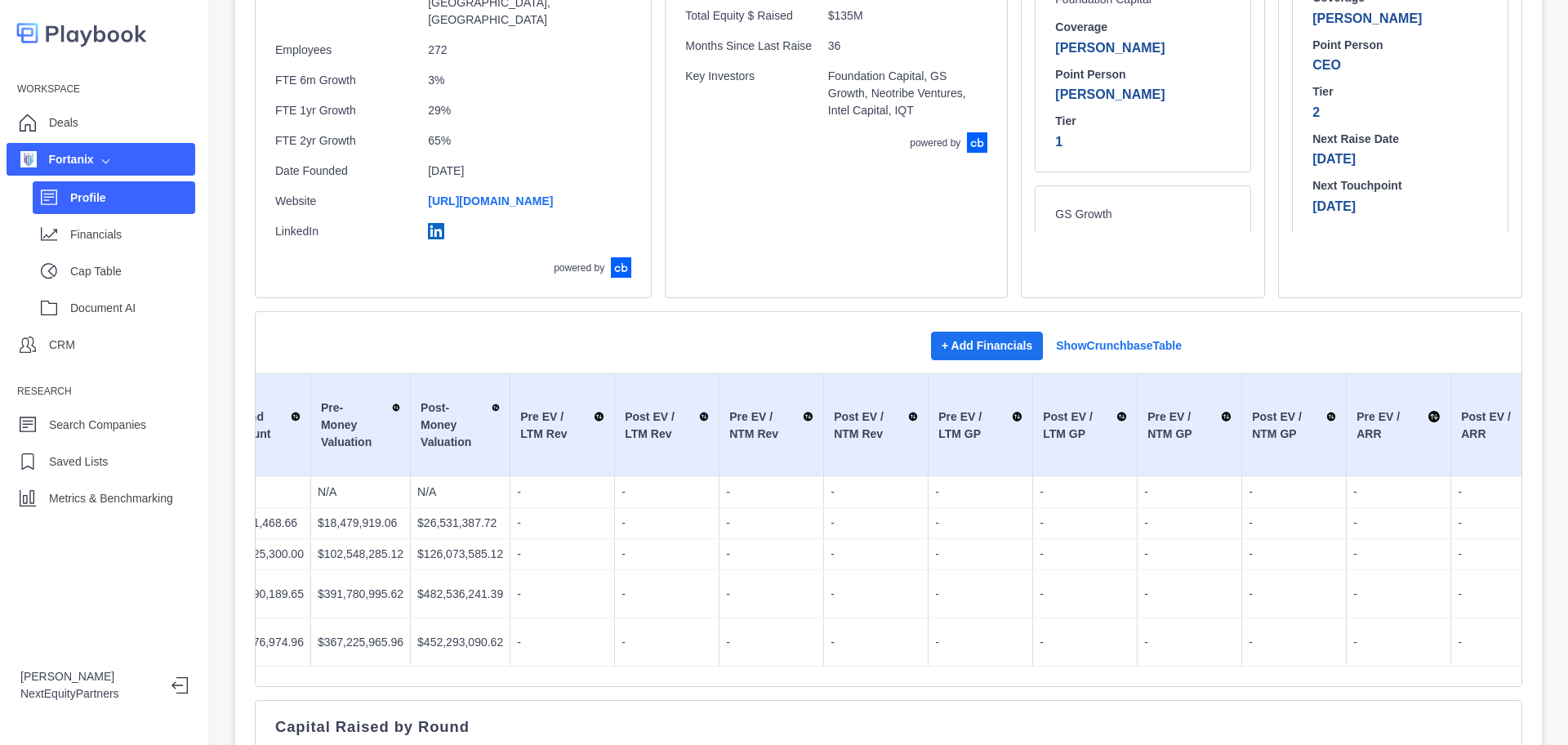
scroll to position [0, 102]
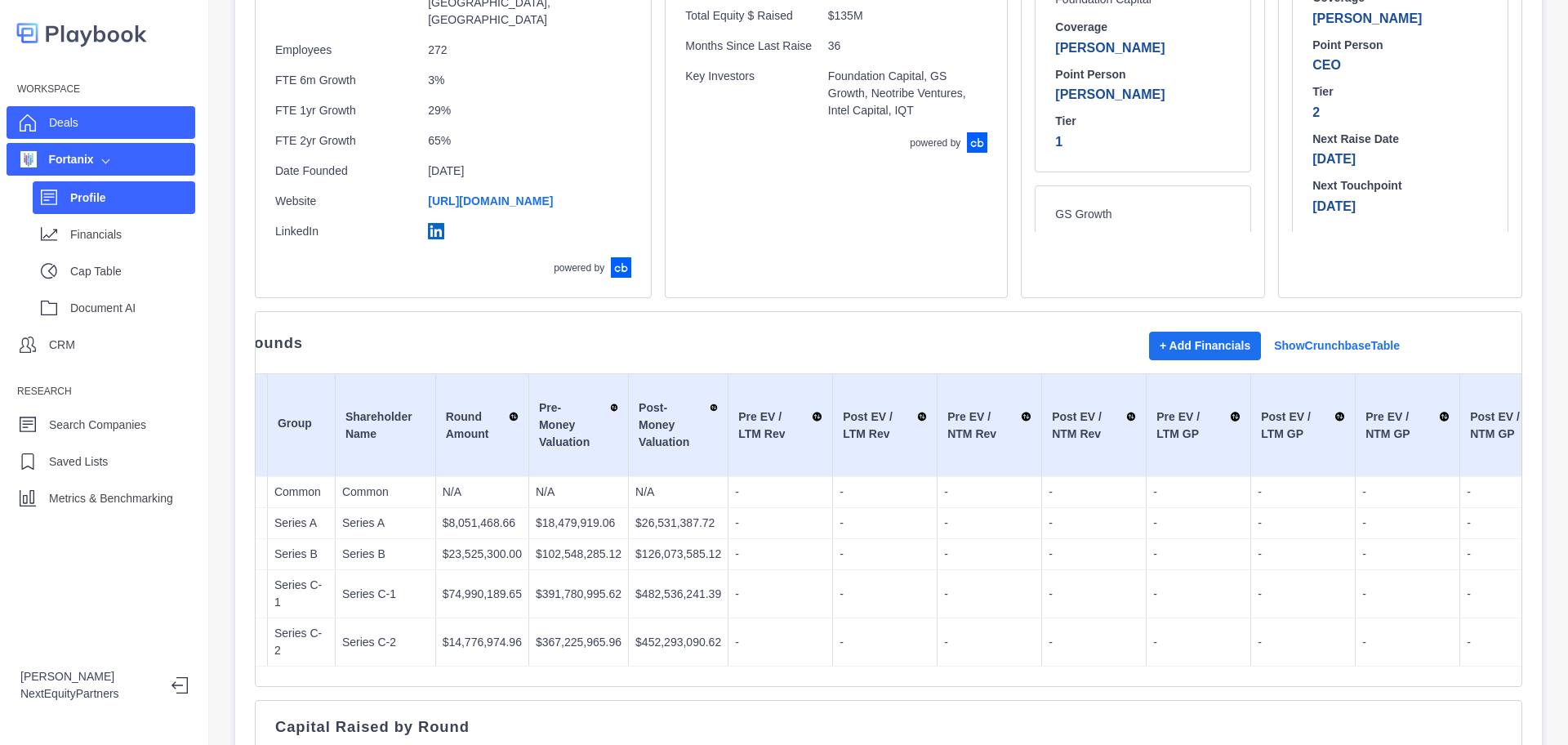
click at [83, 128] on div "Deals" at bounding box center [101, 122] width 188 height 33
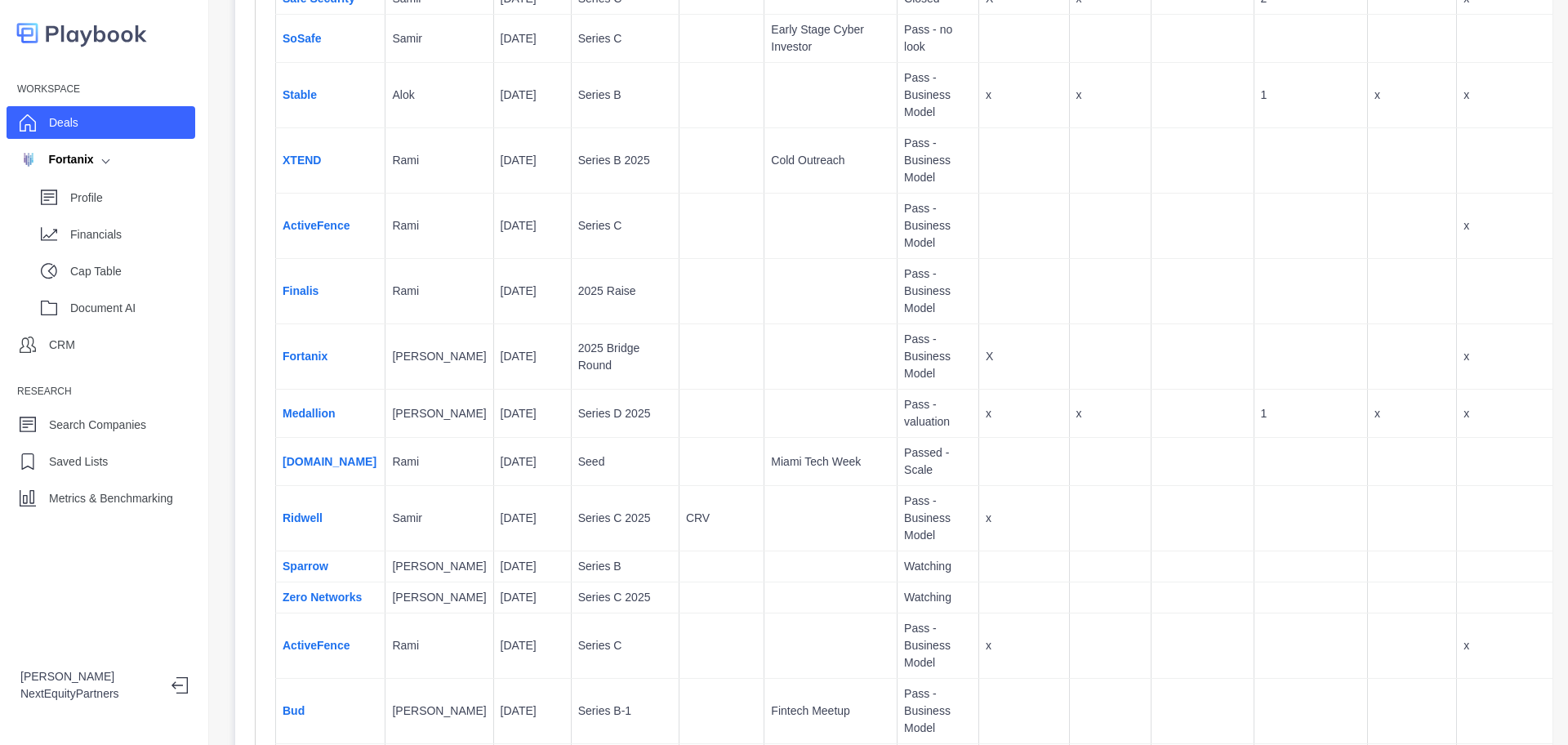
scroll to position [9062, 0]
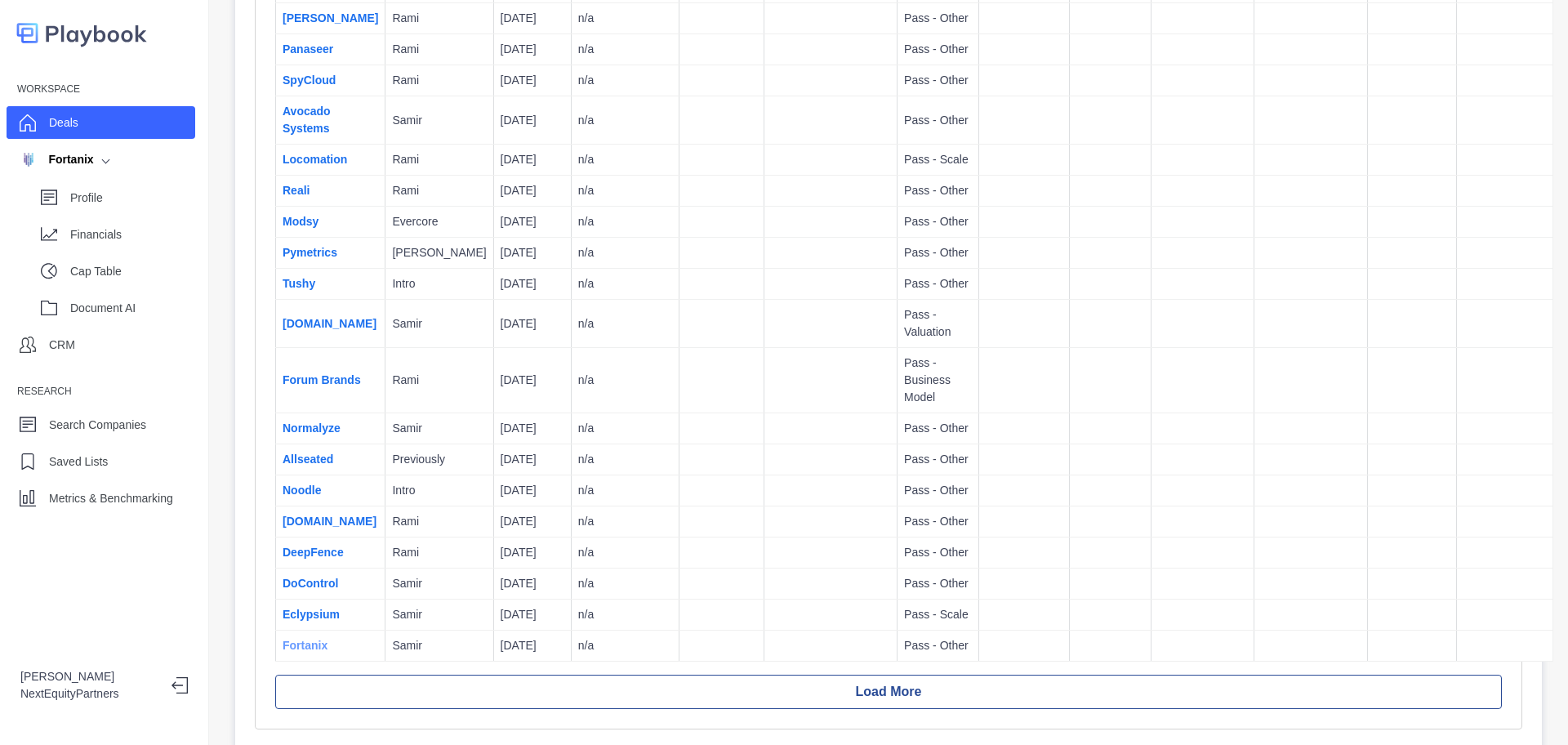
click at [312, 638] on link "Fortanix" at bounding box center [305, 645] width 45 height 13
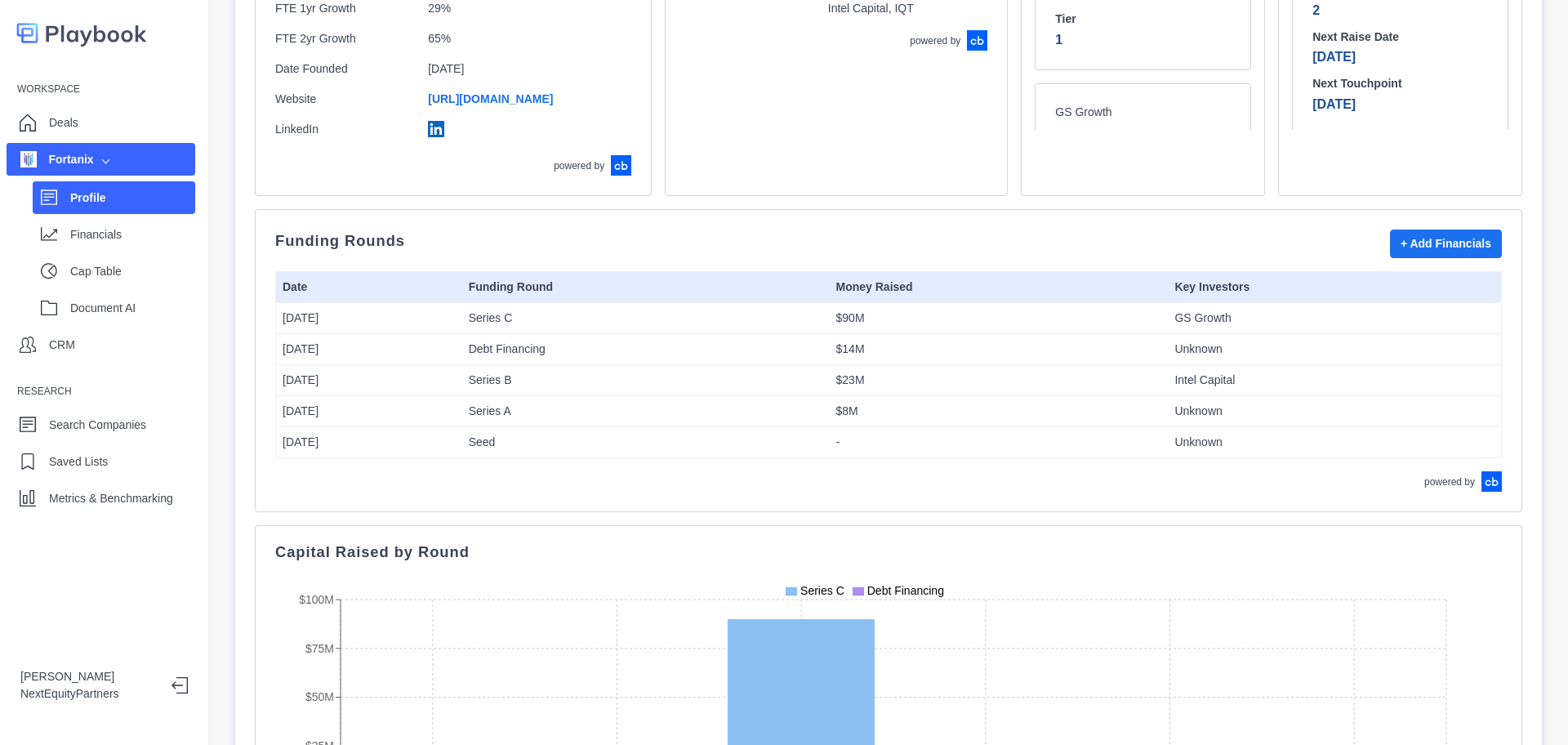
scroll to position [102, 0]
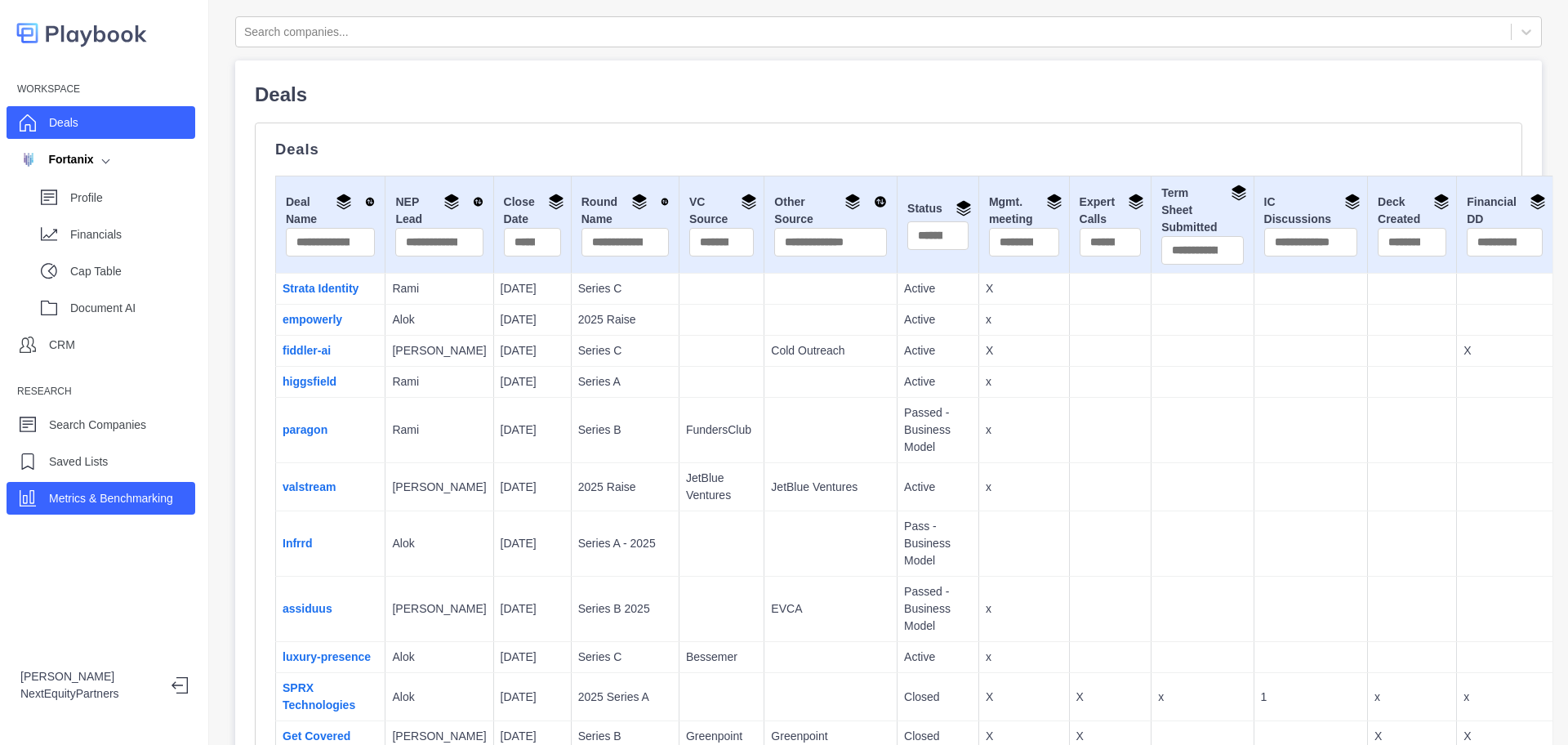
click at [129, 503] on p "Metrics & Benchmarking" at bounding box center [111, 499] width 124 height 17
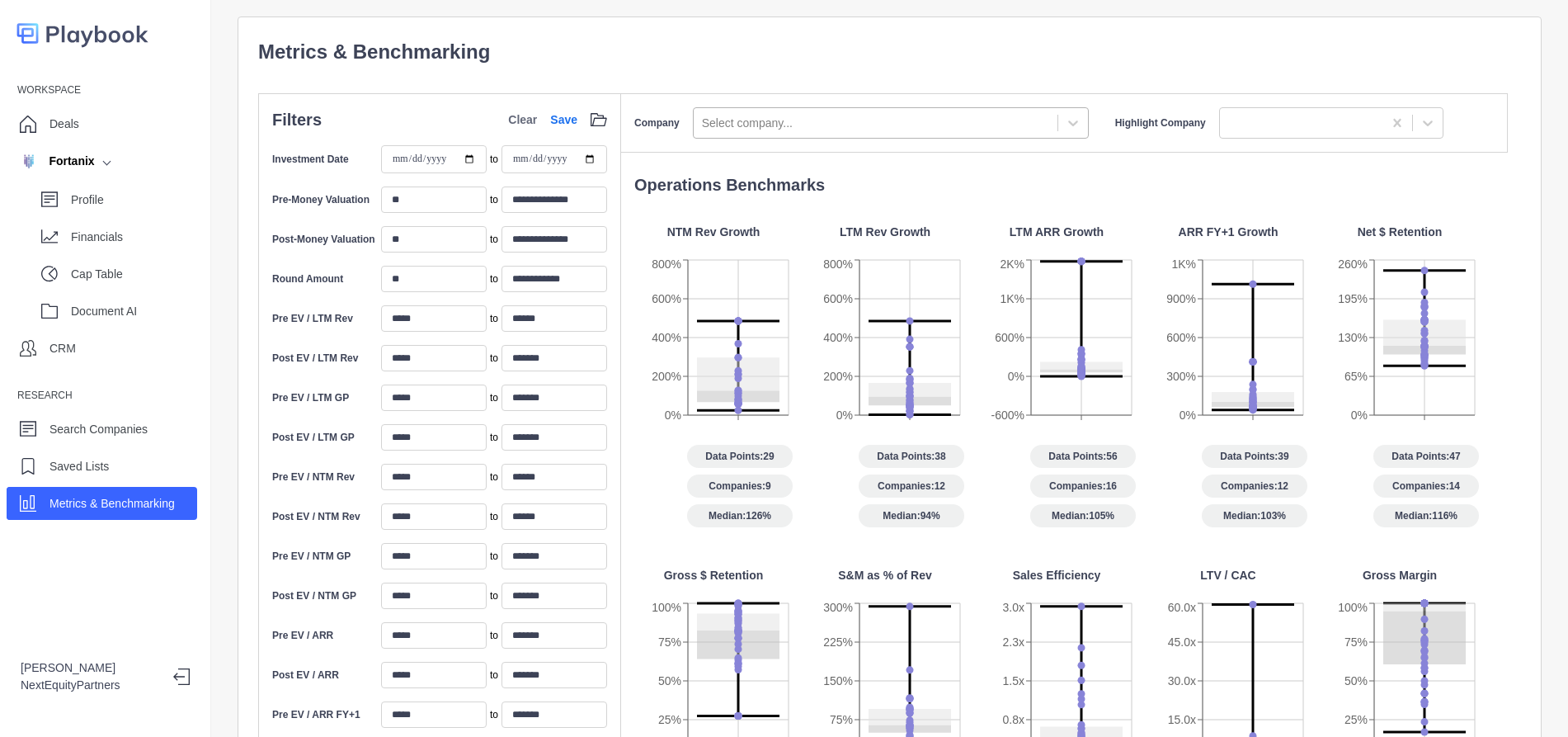
click at [904, 123] on div at bounding box center [876, 122] width 348 height 20
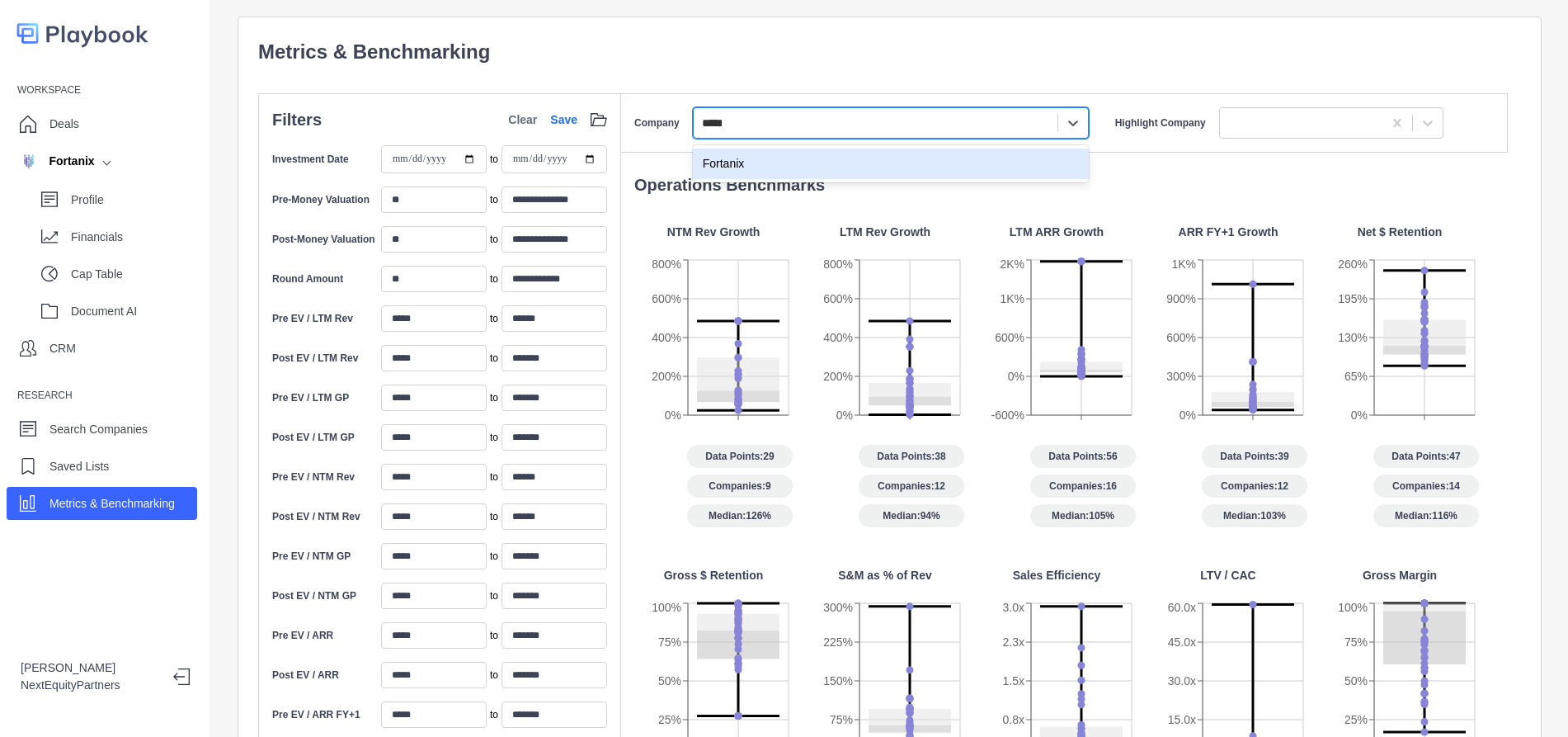
type input "******"
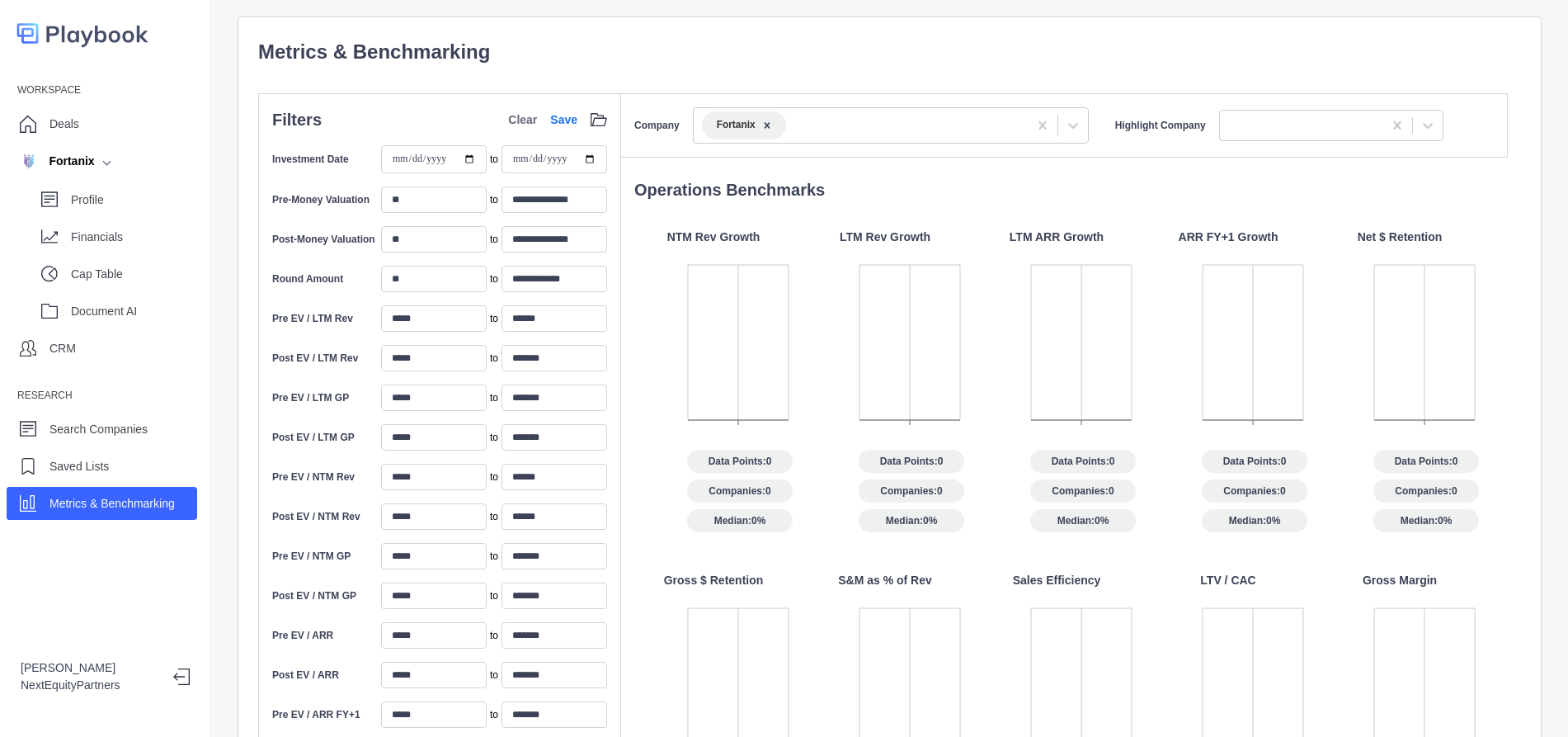
click at [1071, 484] on span "Companies: 0" at bounding box center [1083, 491] width 106 height 23
click at [75, 198] on p "Profile" at bounding box center [134, 200] width 126 height 17
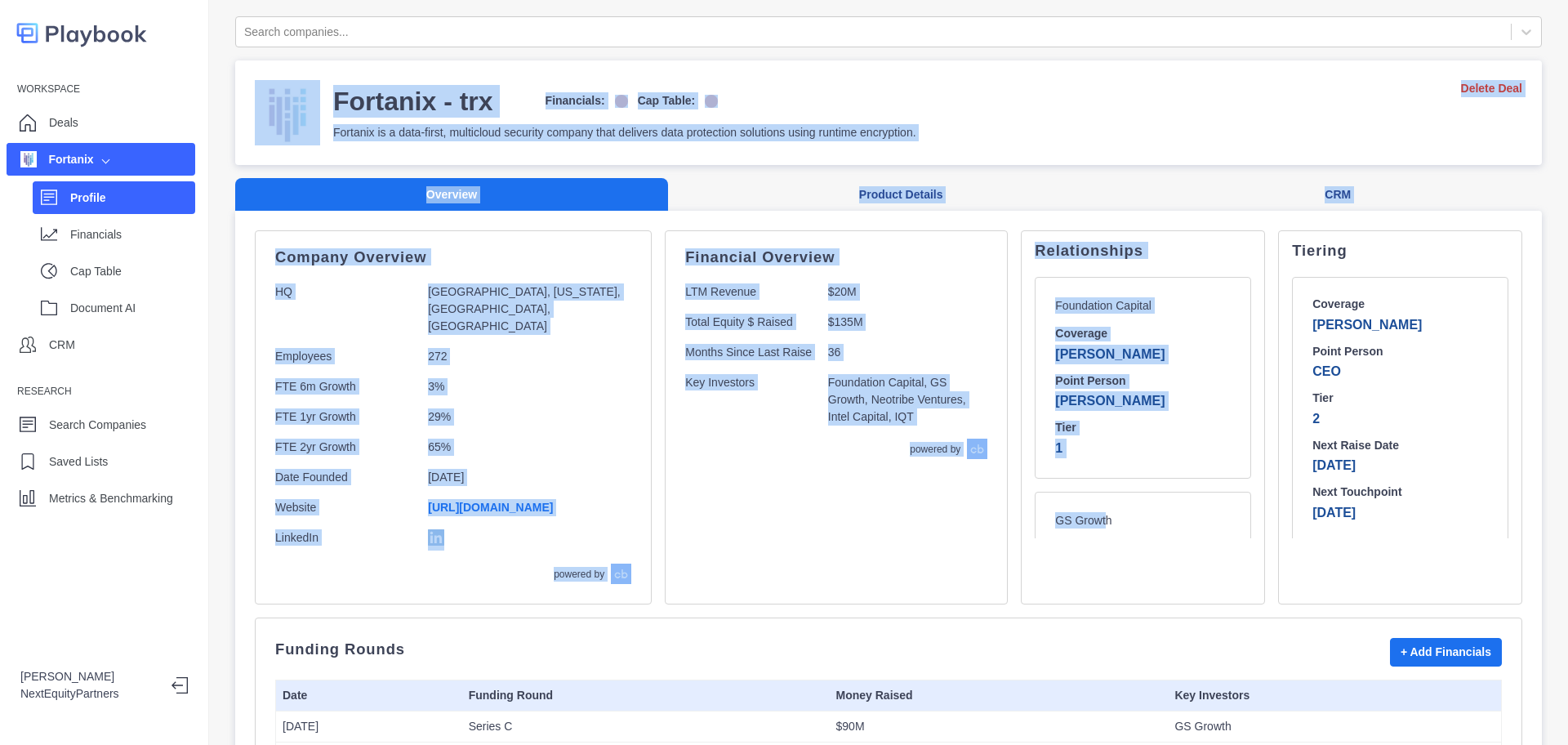
drag, startPoint x: 1058, startPoint y: 528, endPoint x: 687, endPoint y: 89, distance: 574.8
click at [753, 372] on div "Financial Overview LTM Revenue $20M Total Equity $ Raised $135M Months Since La…" at bounding box center [836, 355] width 302 height 209
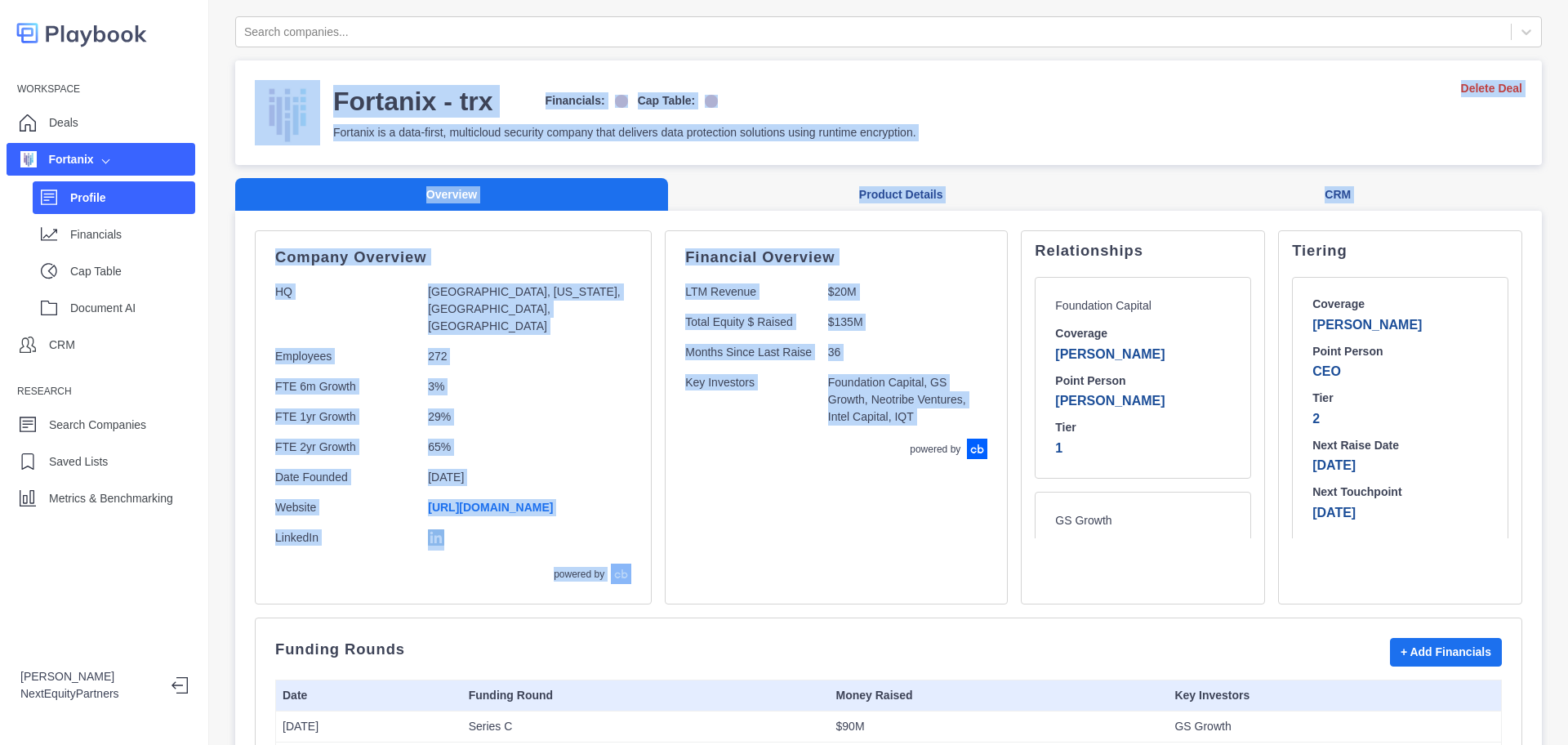
drag, startPoint x: 864, startPoint y: 552, endPoint x: 336, endPoint y: 13, distance: 754.5
click at [336, 13] on div "Search companies... Fortanix - trx Financials: Cap Table: Fortanix is a data-fi…" at bounding box center [889, 372] width 1359 height 745
copy div "Fortanix - trx Financials: Cap Table: Fortanix is a data-first, multicloud secu…"
click at [685, 369] on div "Financial Overview LTM Revenue $20M Total Equity $ Raised $135M Months Since La…" at bounding box center [836, 355] width 302 height 209
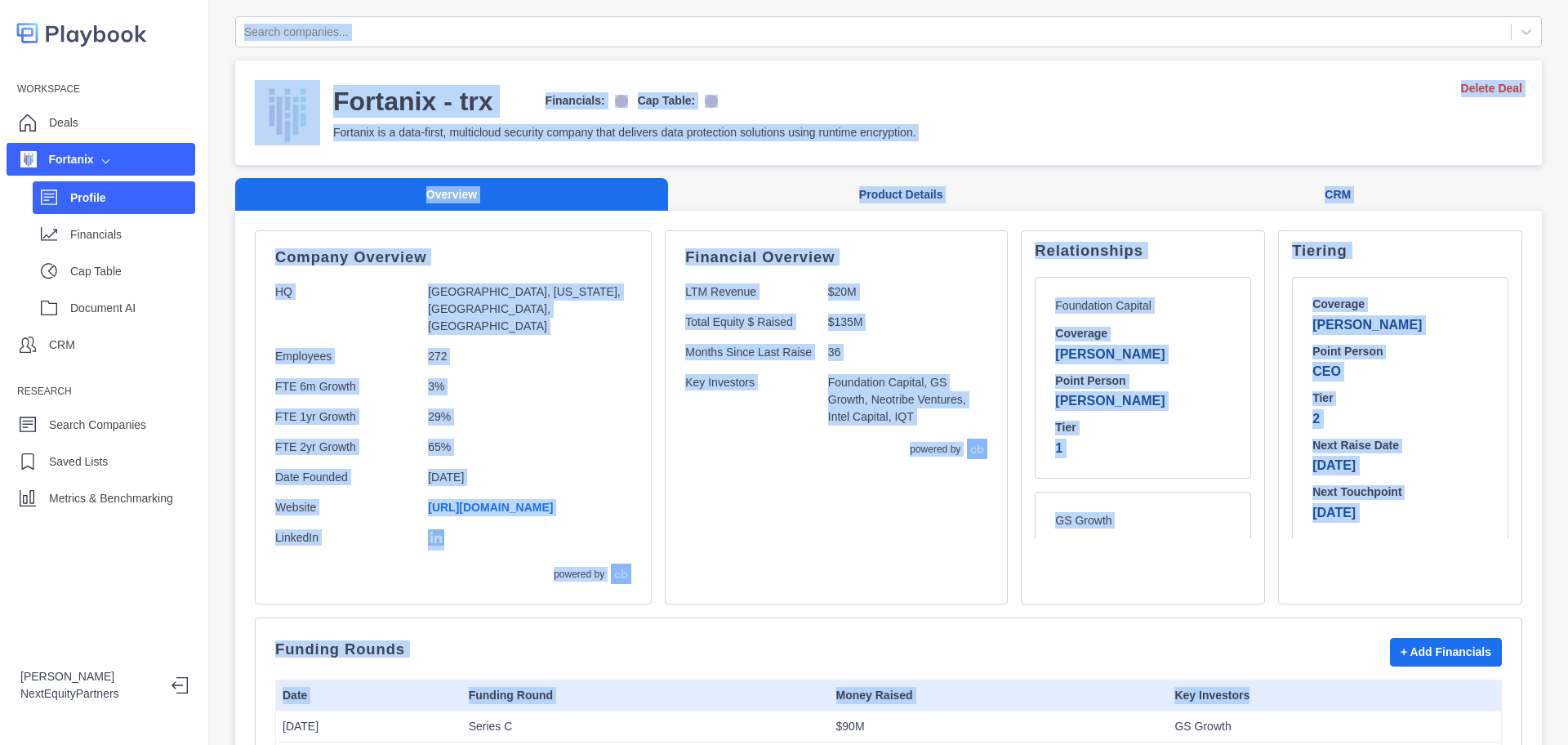
drag, startPoint x: 230, startPoint y: 31, endPoint x: 1248, endPoint y: 604, distance: 1168.2
click at [1319, 672] on div "Search companies... Fortanix - trx Financials: Cap Table: Fortanix is a data-fi…" at bounding box center [889, 372] width 1359 height 745
drag, startPoint x: 872, startPoint y: 394, endPoint x: 241, endPoint y: -73, distance: 785.0
click at [241, 0] on html "Workspace Deals Fortanix Profile Financials Cap Table Document AI CRM Research …" at bounding box center [784, 372] width 1568 height 745
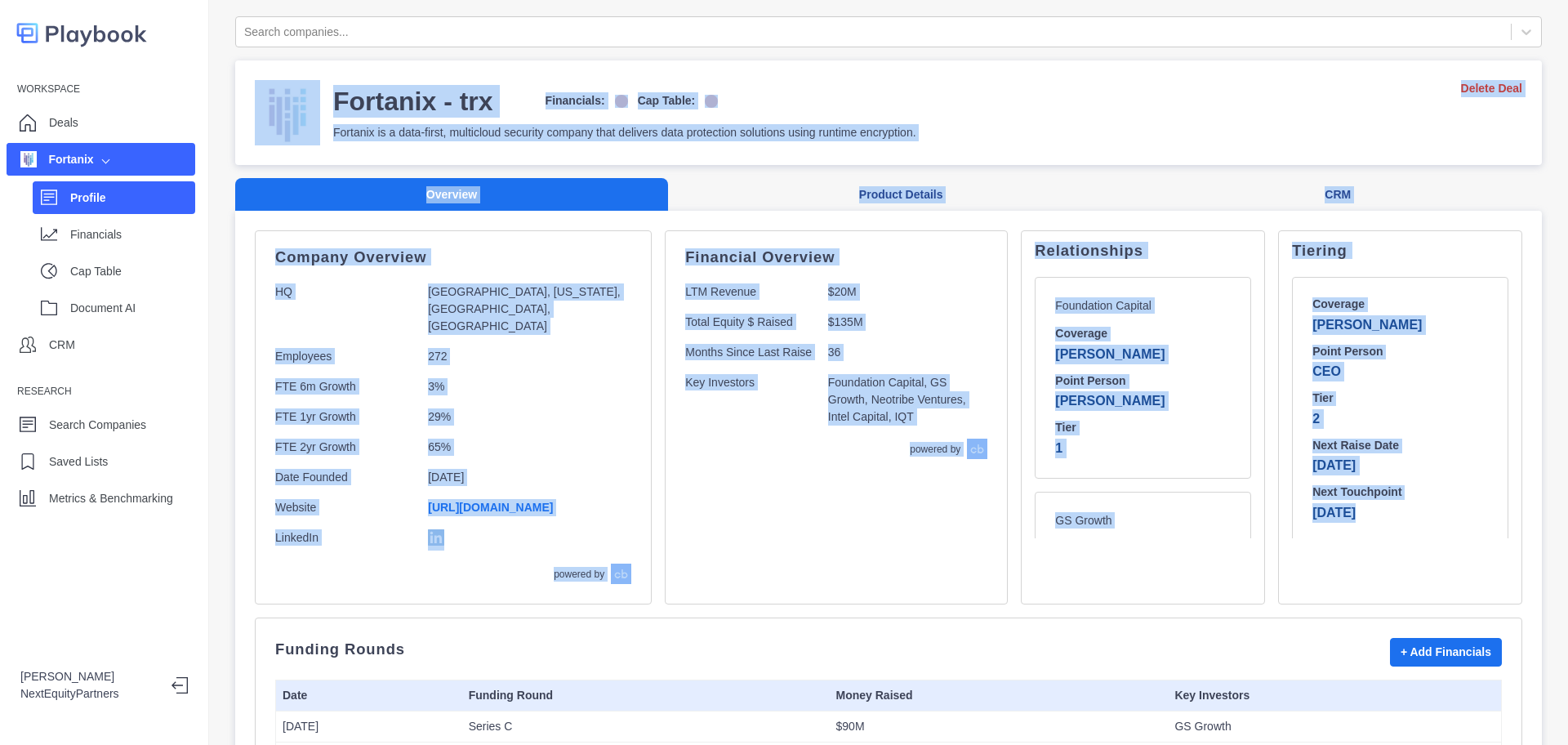
click at [565, 348] on div "Company Overview HQ [GEOGRAPHIC_DATA], [US_STATE], [GEOGRAPHIC_DATA], [GEOGRAPH…" at bounding box center [453, 417] width 356 height 334
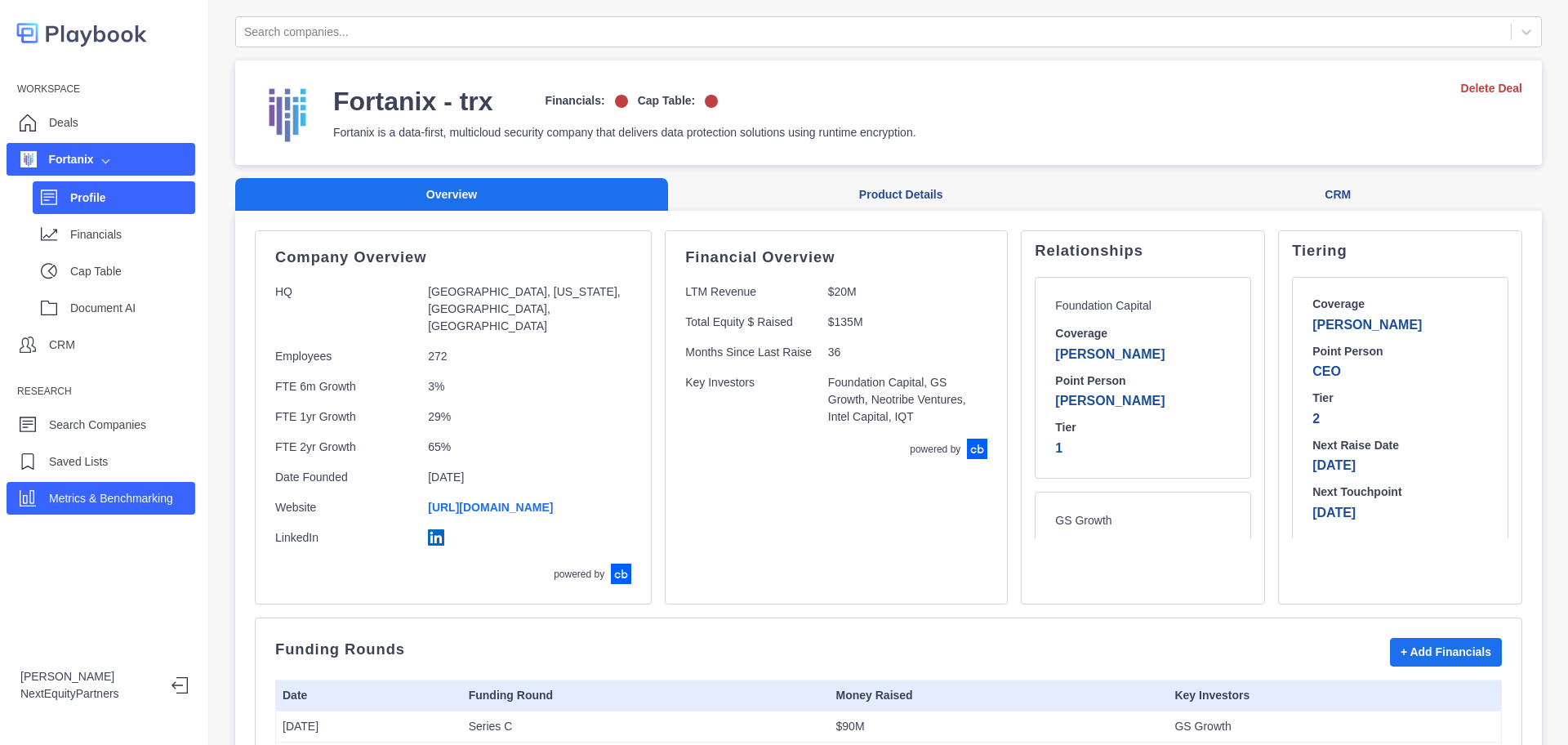
click at [90, 511] on div "Metrics & Benchmarking" at bounding box center [101, 498] width 188 height 33
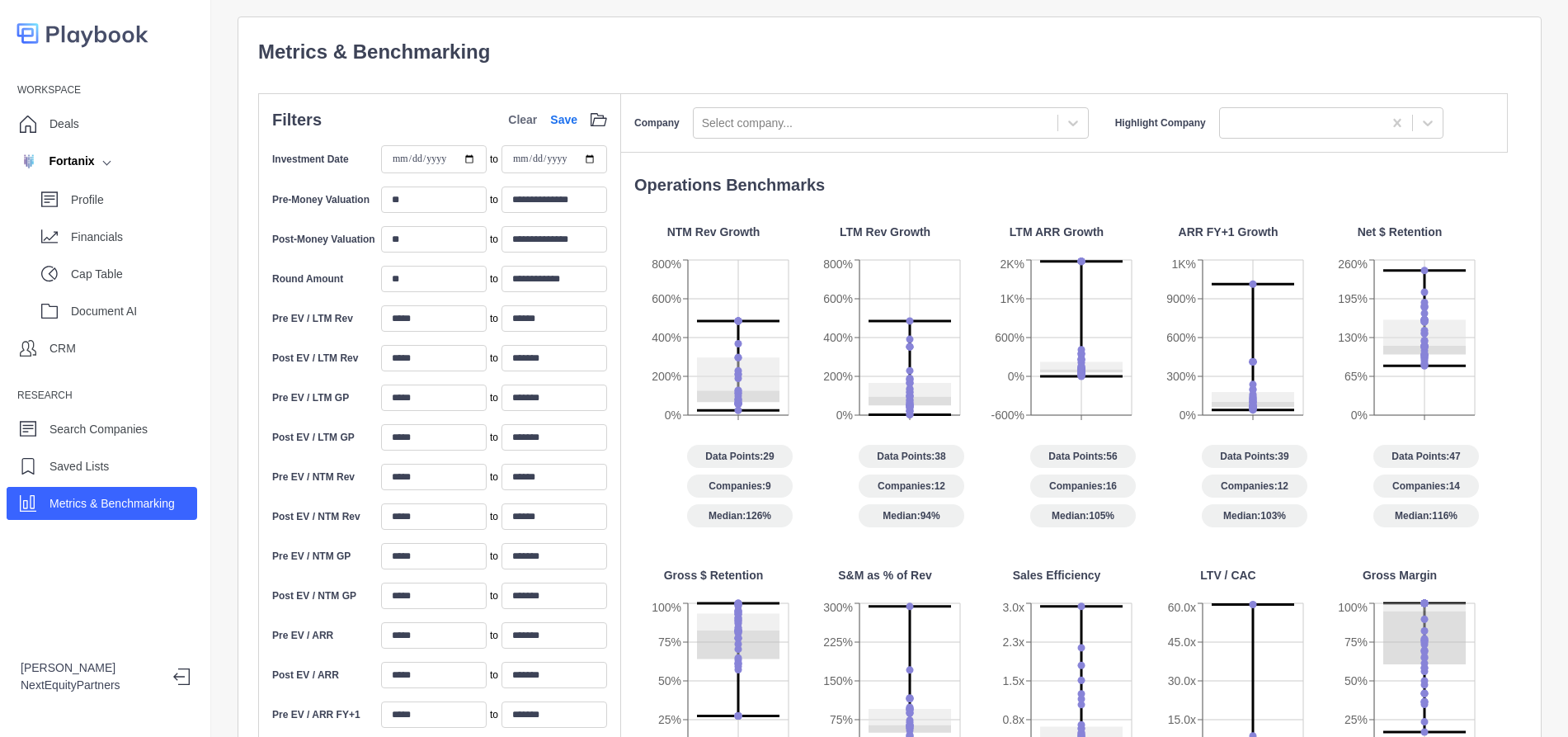
click at [731, 180] on p "Operations Benchmarks" at bounding box center [1071, 184] width 874 height 24
click at [788, 113] on div at bounding box center [876, 122] width 348 height 20
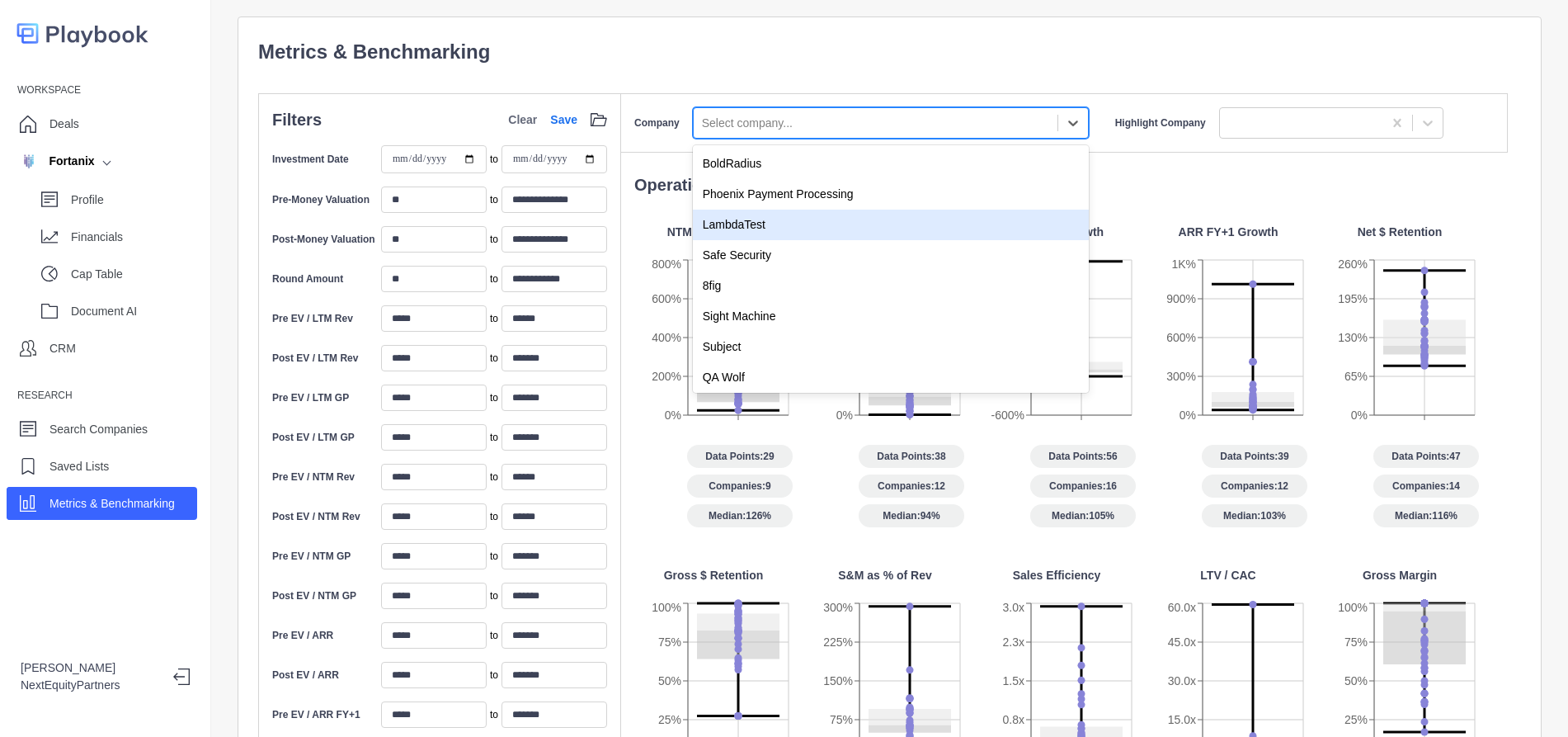
click at [807, 224] on div "LambdaTest" at bounding box center [891, 224] width 396 height 30
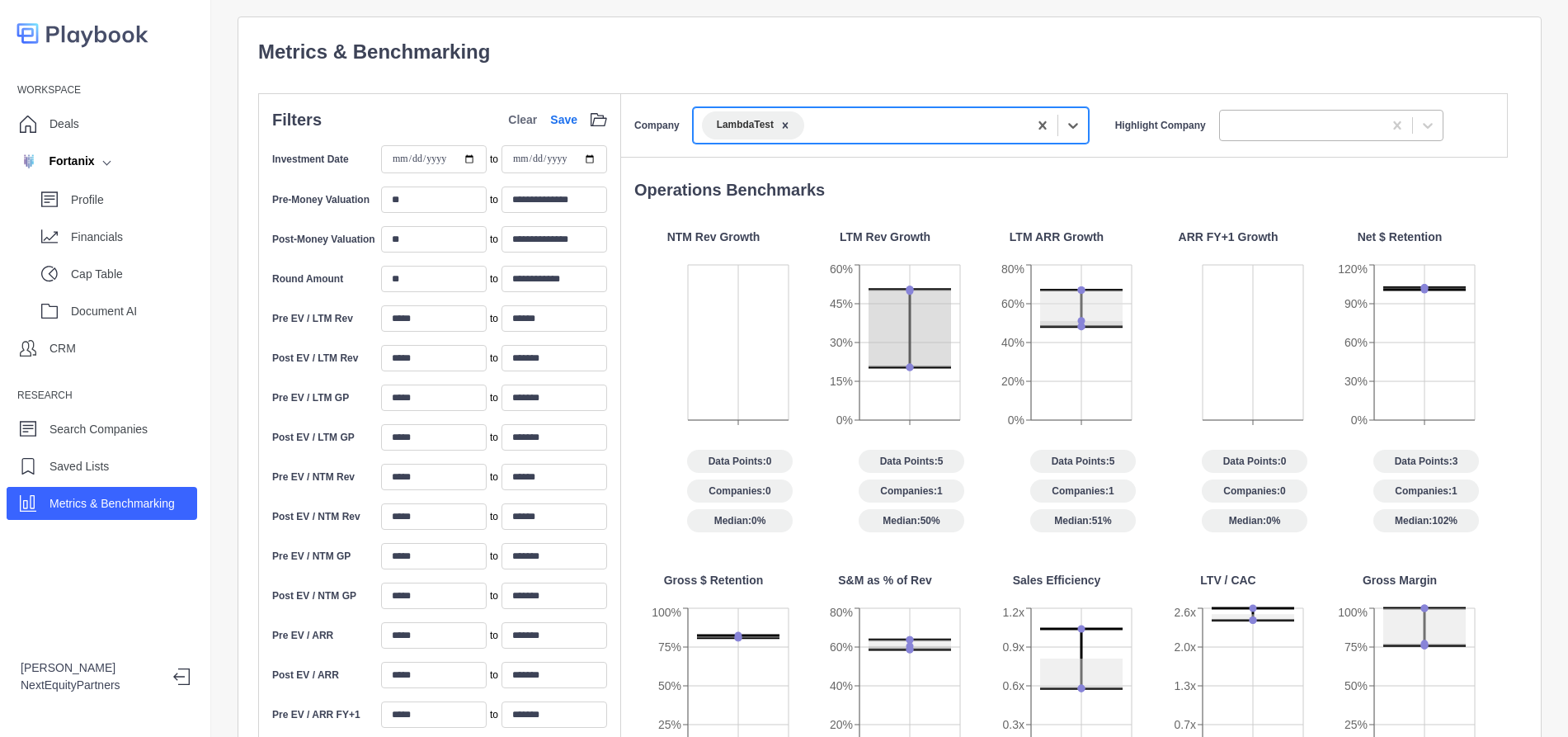
click at [1239, 123] on div at bounding box center [1301, 124] width 146 height 20
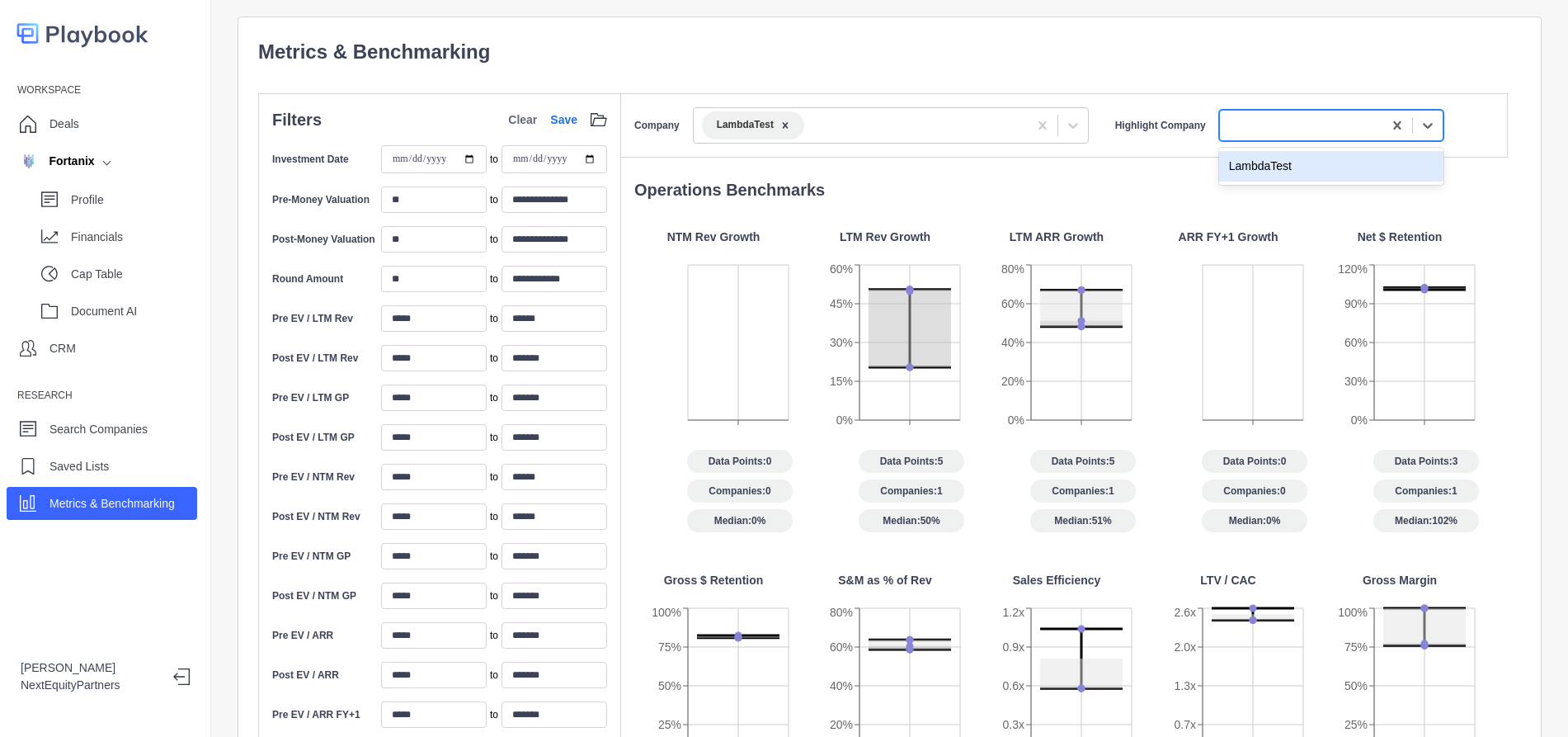
click at [1243, 161] on div "LambdaTest" at bounding box center [1331, 165] width 224 height 30
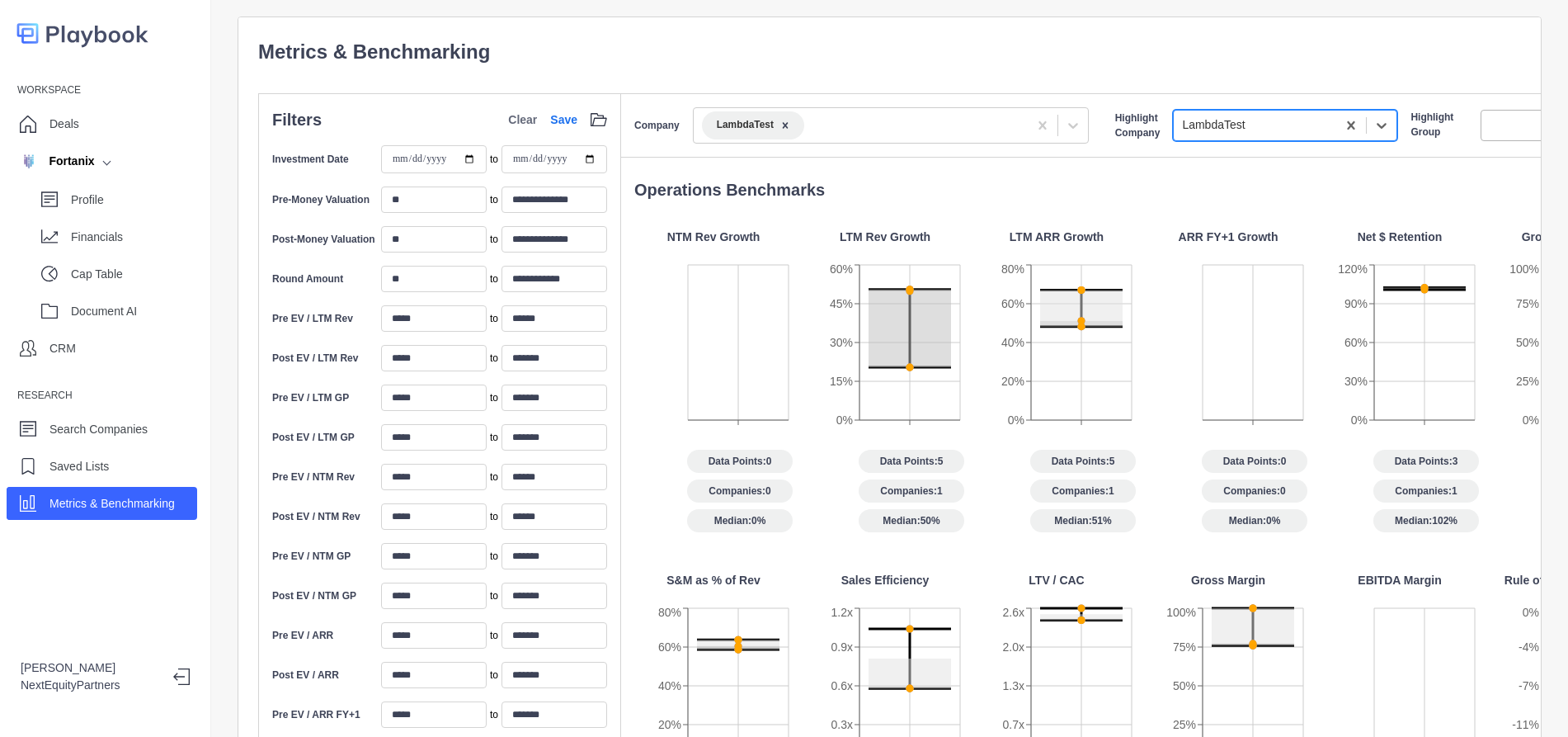
scroll to position [0, 205]
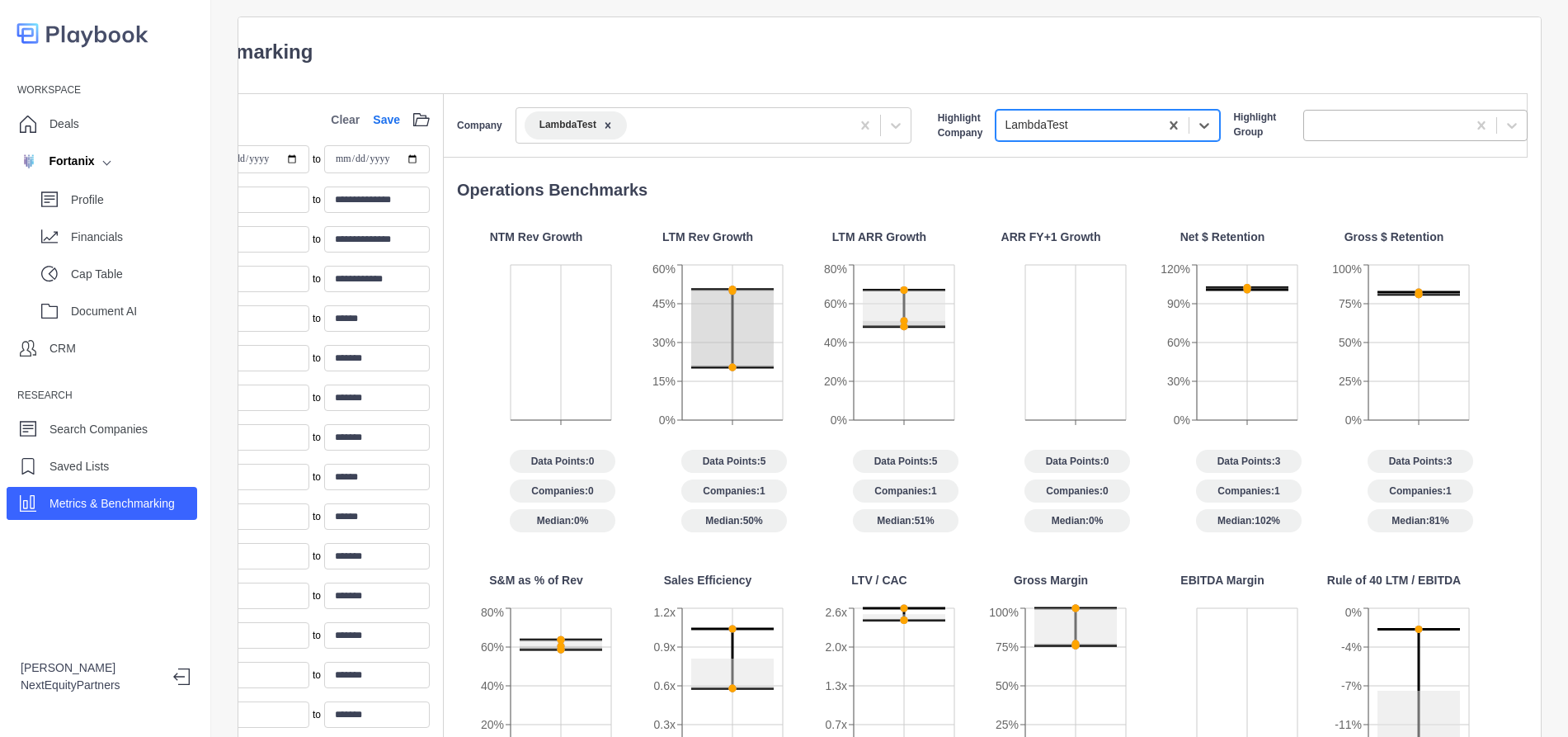
click at [1352, 140] on div at bounding box center [1416, 125] width 224 height 31
click at [1336, 151] on div "Company LambdaTest Highlight Company LambdaTest Highlight Group" at bounding box center [985, 125] width 1084 height 64
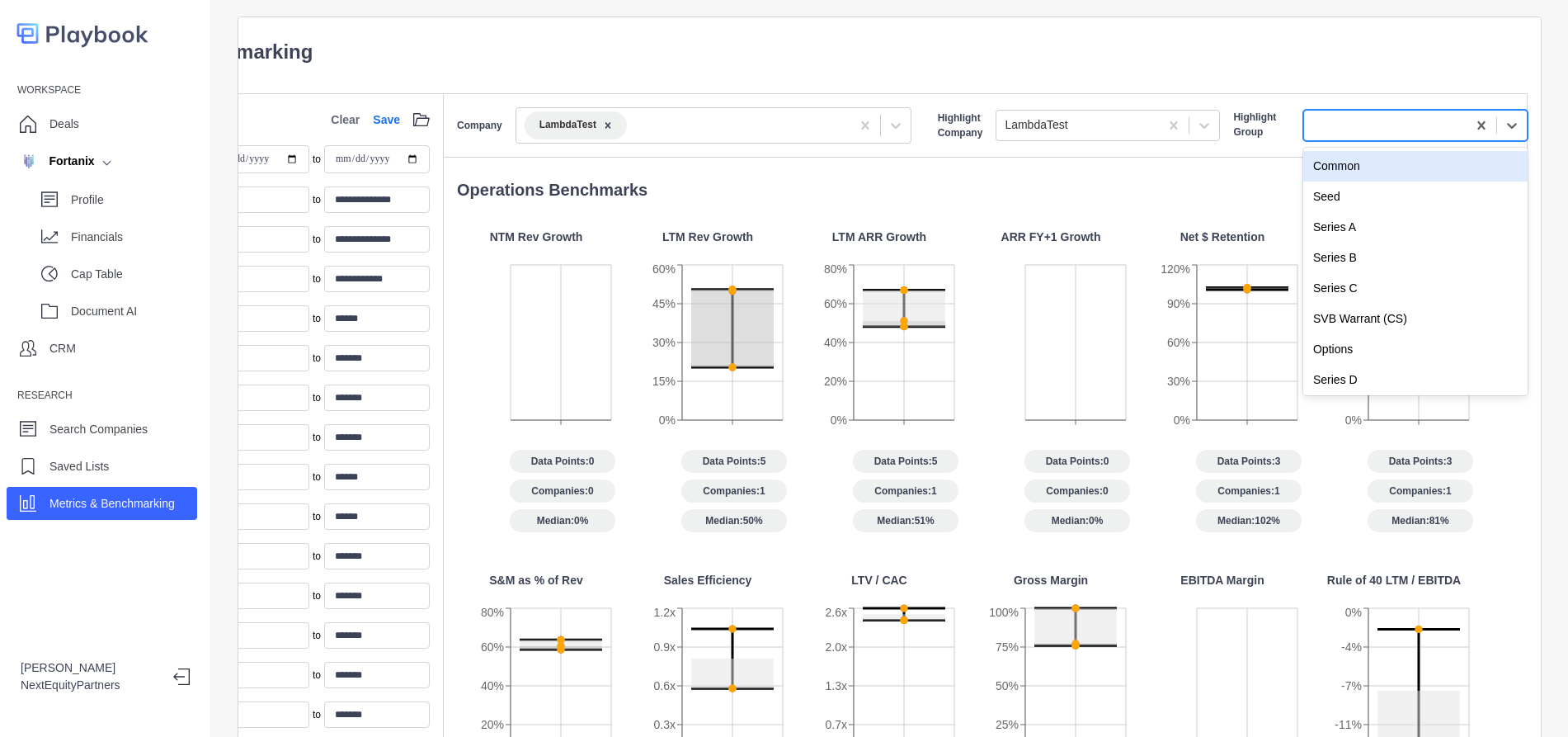
click at [1341, 129] on div at bounding box center [1385, 124] width 146 height 20
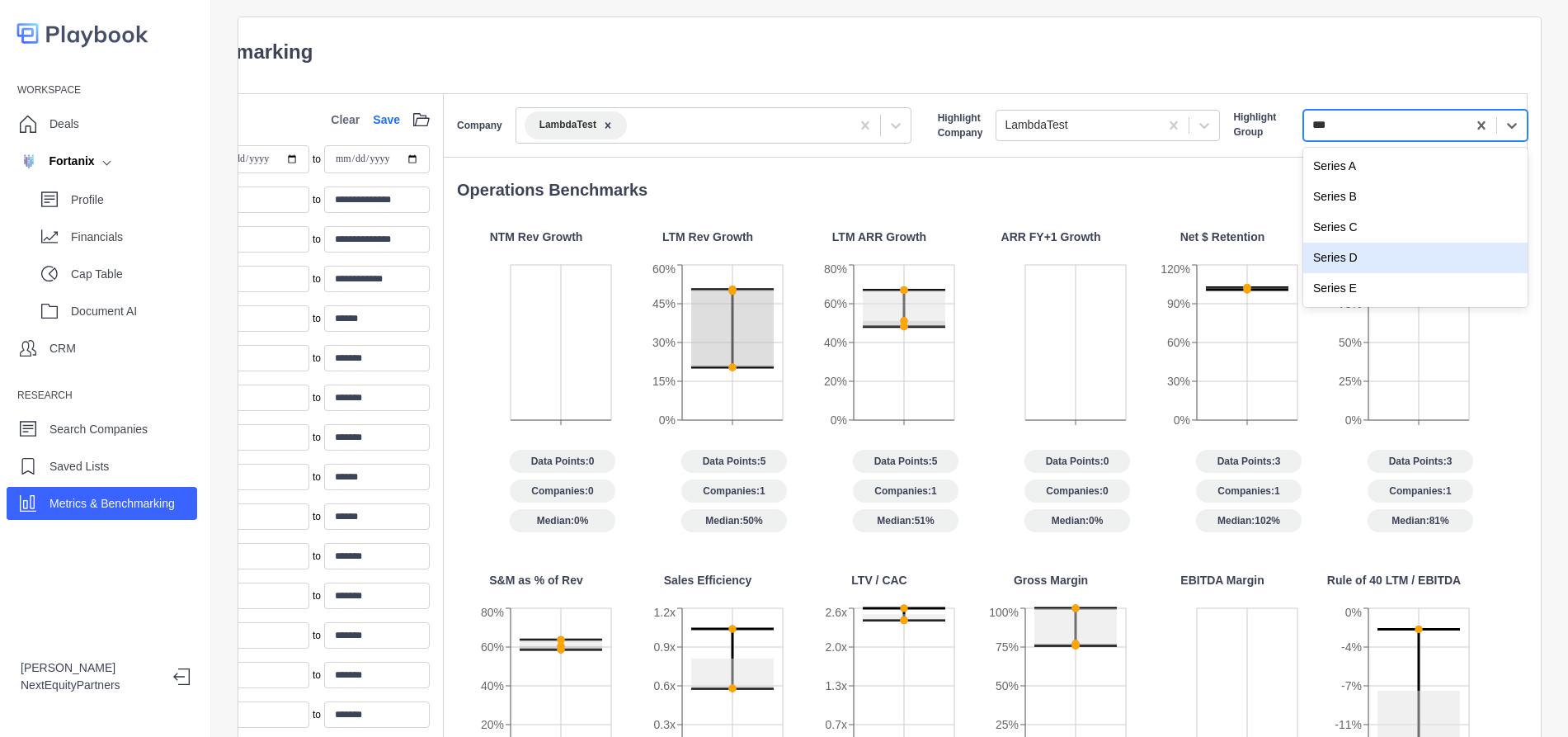
type input "***"
